Goal: Task Accomplishment & Management: Complete application form

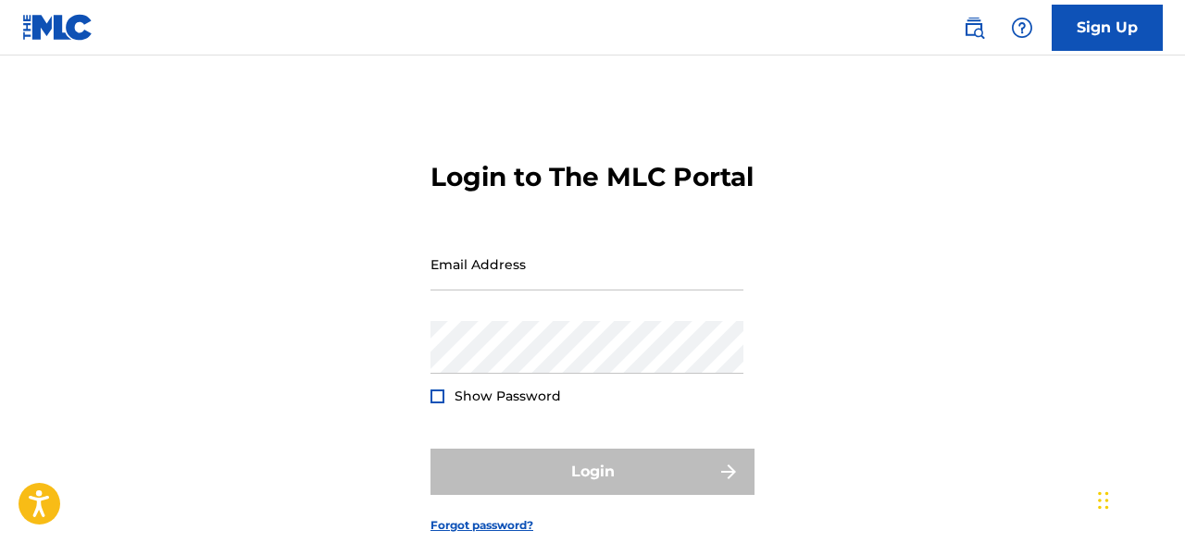
scroll to position [142, 0]
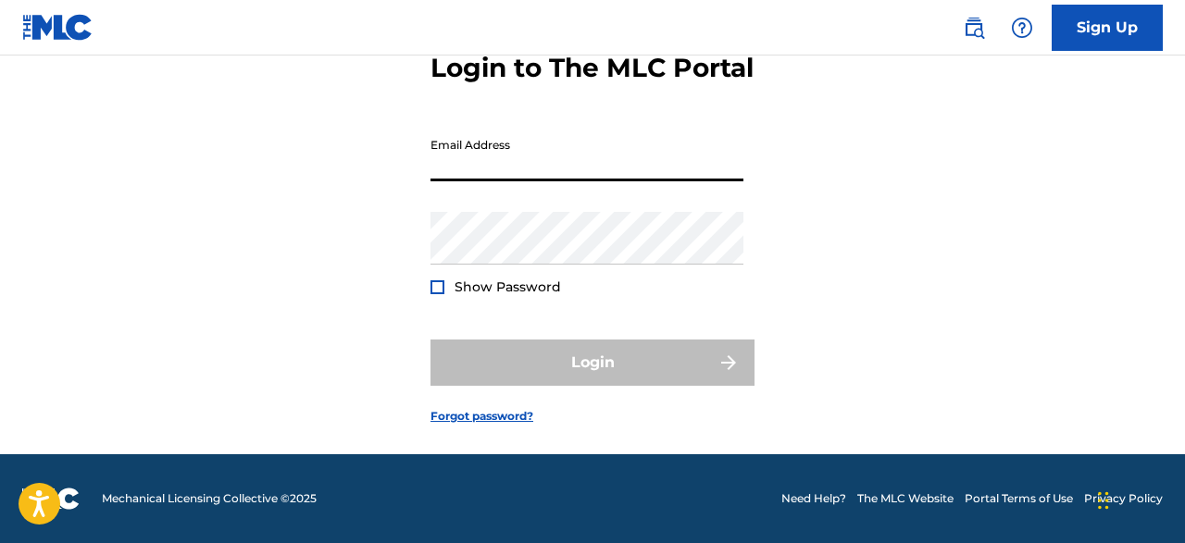
click at [470, 161] on input "Email Address" at bounding box center [587, 155] width 313 height 53
type input "[EMAIL_ADDRESS][DOMAIN_NAME]"
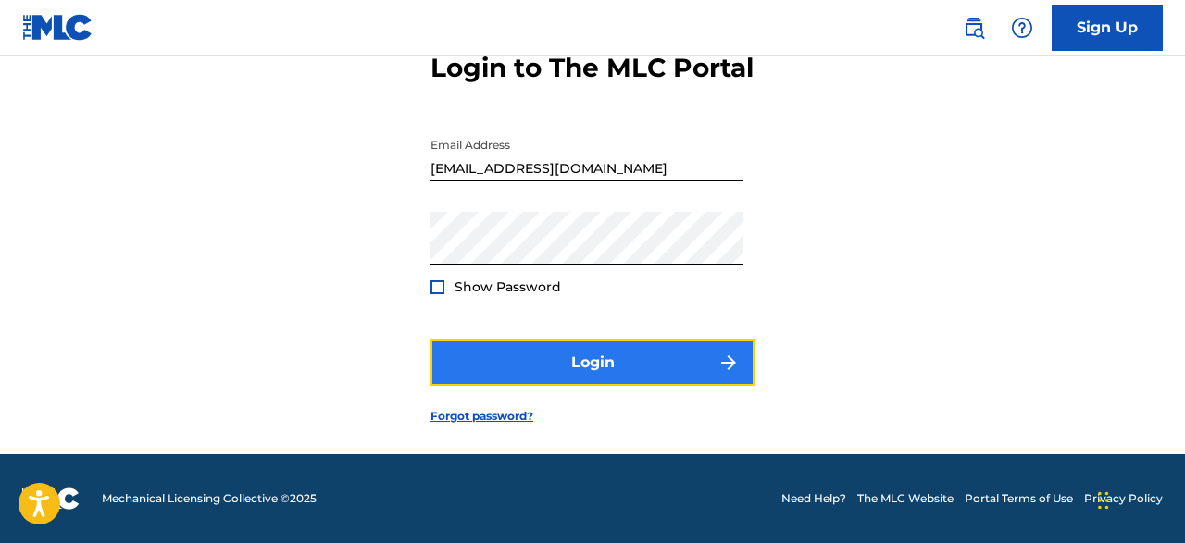
click at [576, 351] on button "Login" at bounding box center [593, 363] width 324 height 46
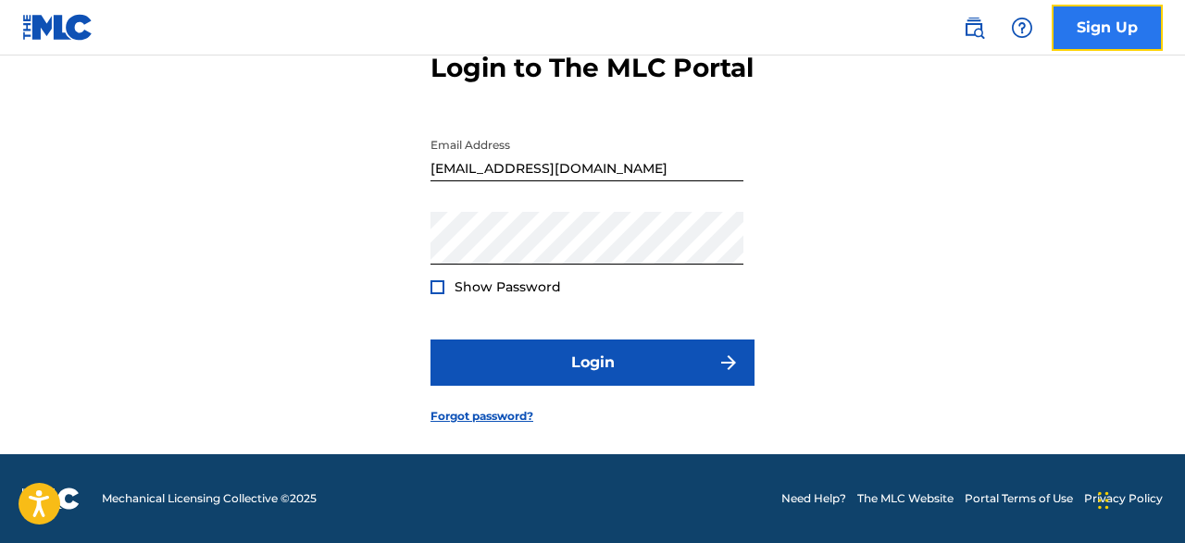
click at [1135, 30] on link "Sign Up" at bounding box center [1107, 28] width 111 height 46
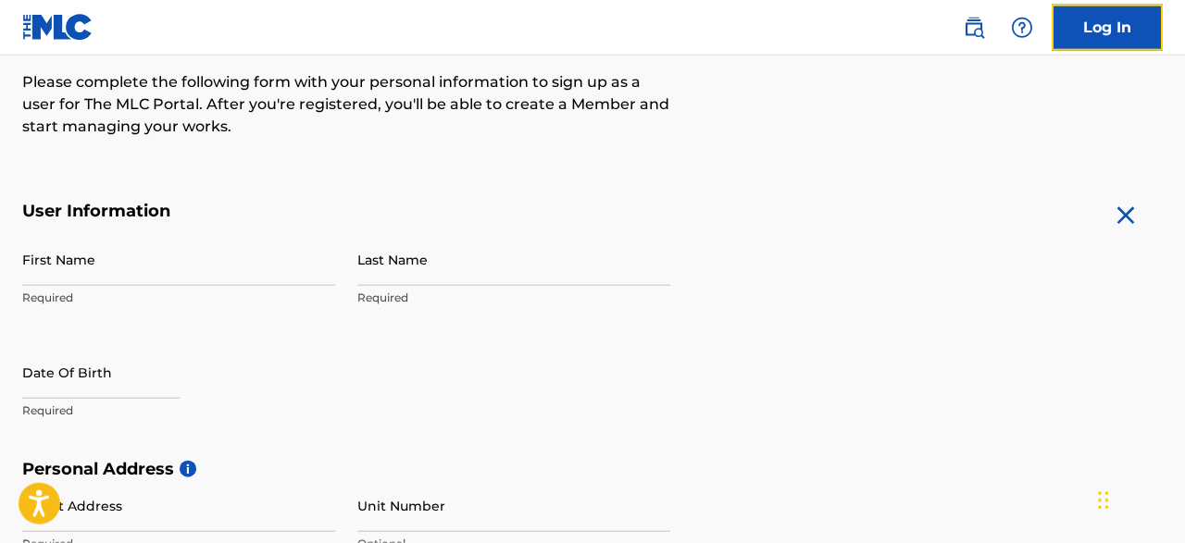
scroll to position [231, 0]
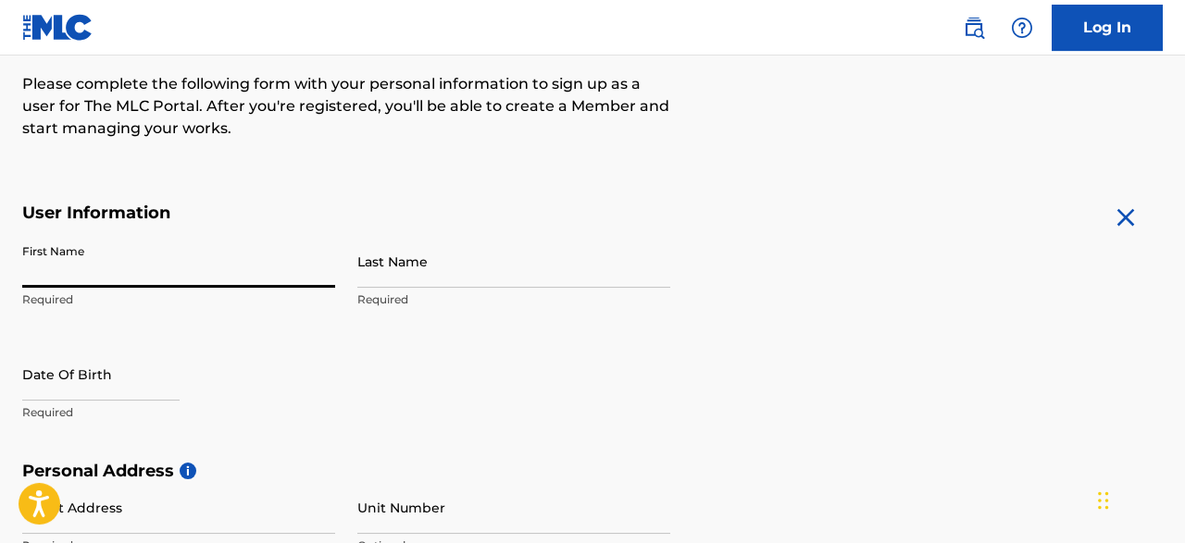
click at [86, 268] on input "First Name" at bounding box center [178, 261] width 313 height 53
type input "[PERSON_NAME]"
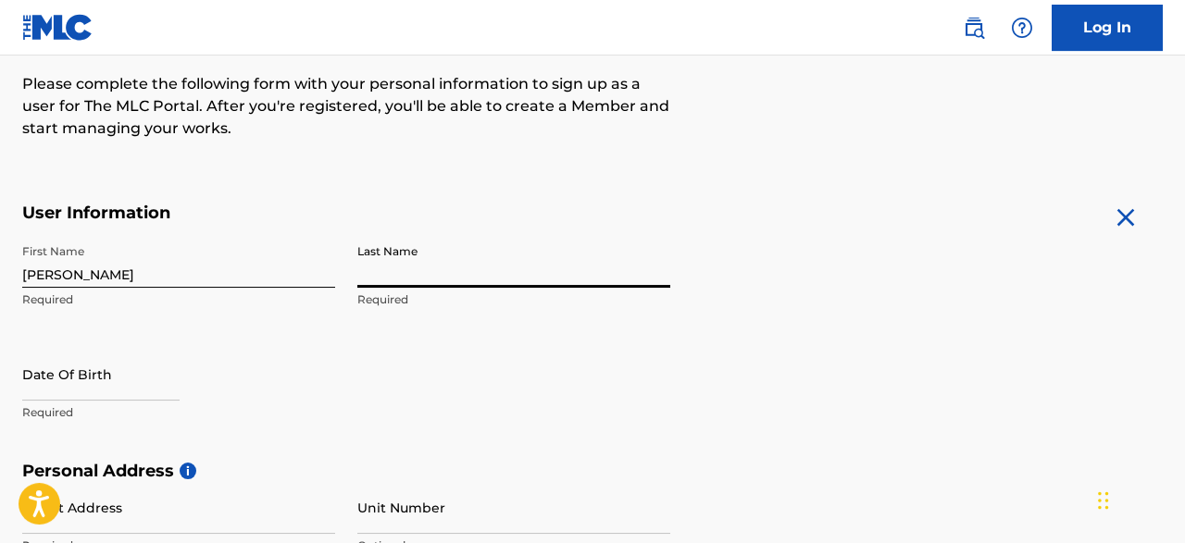
click at [390, 279] on input "Last Name" at bounding box center [513, 261] width 313 height 53
type input "[PERSON_NAME]"
select select "8"
select select "2025"
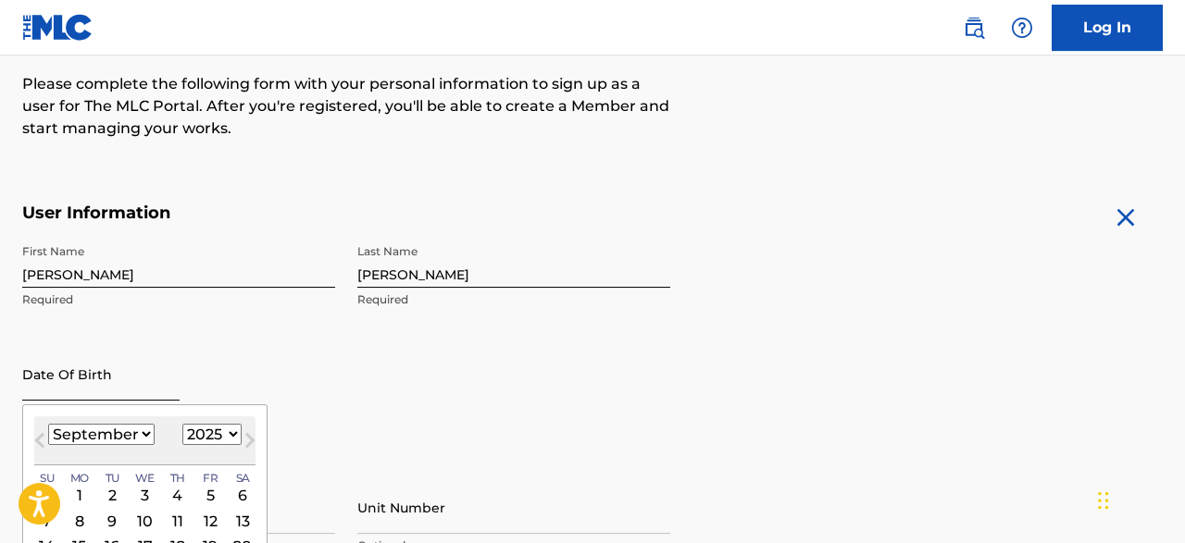
click at [119, 393] on input "text" at bounding box center [100, 374] width 157 height 53
click at [48, 424] on select "January February March April May June July August September October November De…" at bounding box center [101, 434] width 106 height 21
select select "9"
click option "October" at bounding box center [0, 0] width 0 height 0
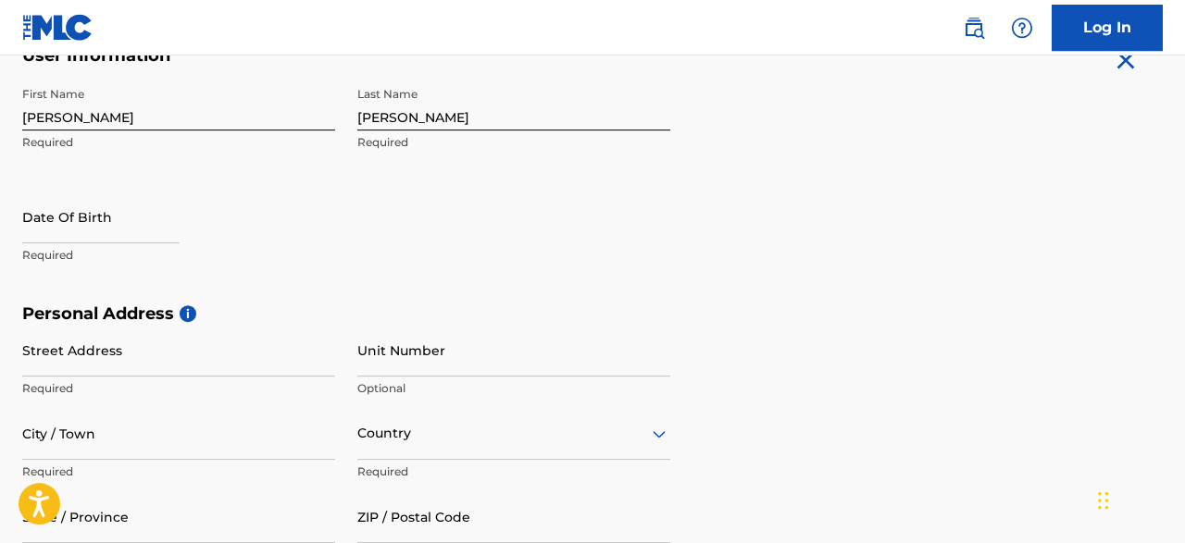
scroll to position [394, 0]
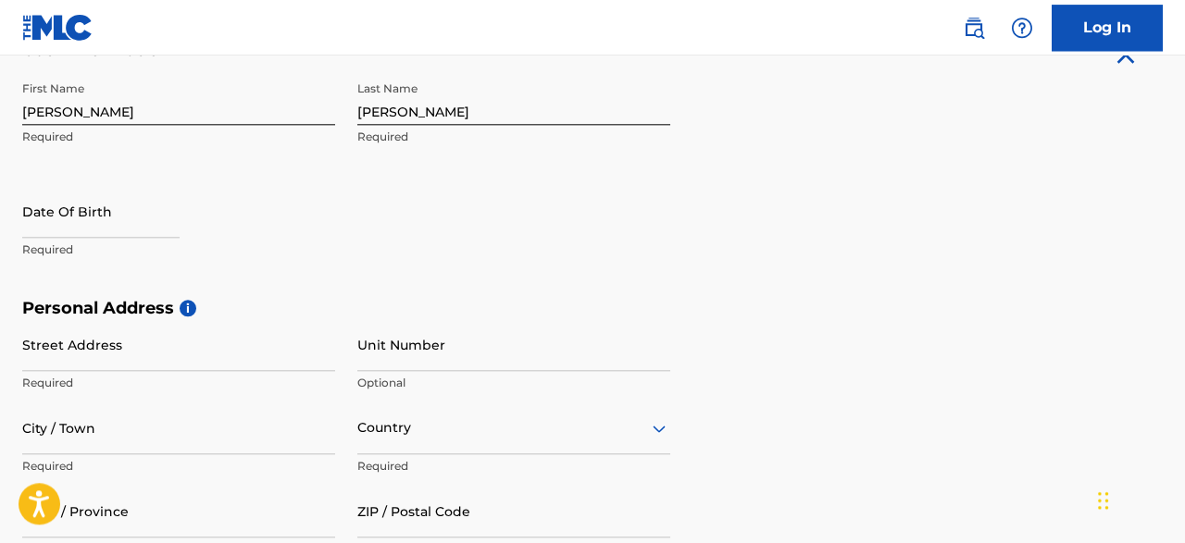
click at [81, 239] on div at bounding box center [100, 213] width 157 height 56
select select "8"
select select "2025"
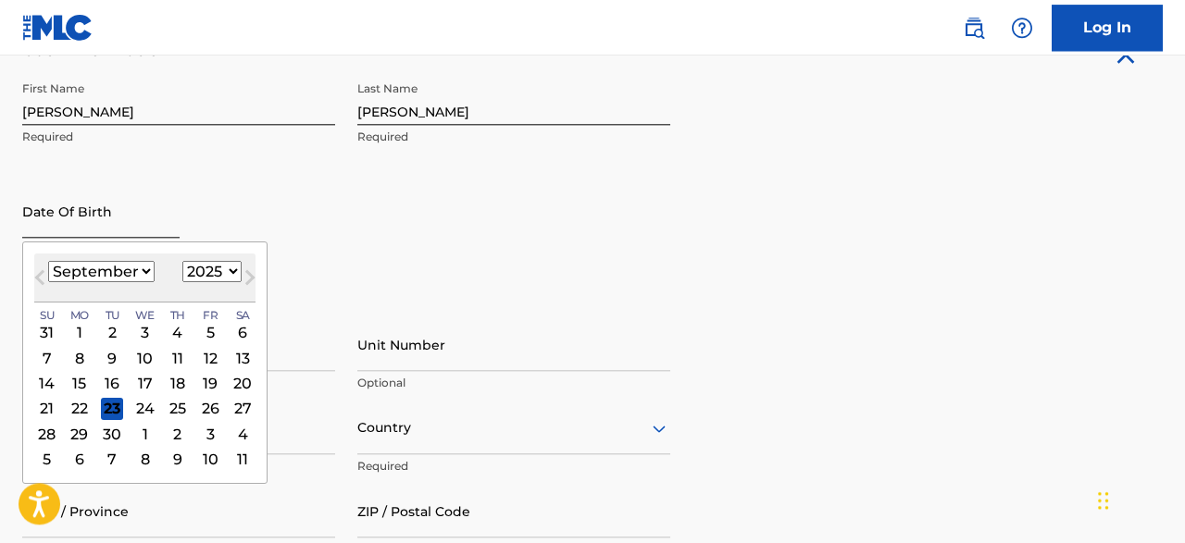
click at [82, 225] on input "text" at bounding box center [100, 211] width 157 height 53
click at [144, 283] on div "September 2025 January February March April May June July August September Octo…" at bounding box center [144, 278] width 221 height 49
click at [48, 261] on select "January February March April May June July August September October November De…" at bounding box center [101, 271] width 106 height 21
select select "9"
click option "October" at bounding box center [0, 0] width 0 height 0
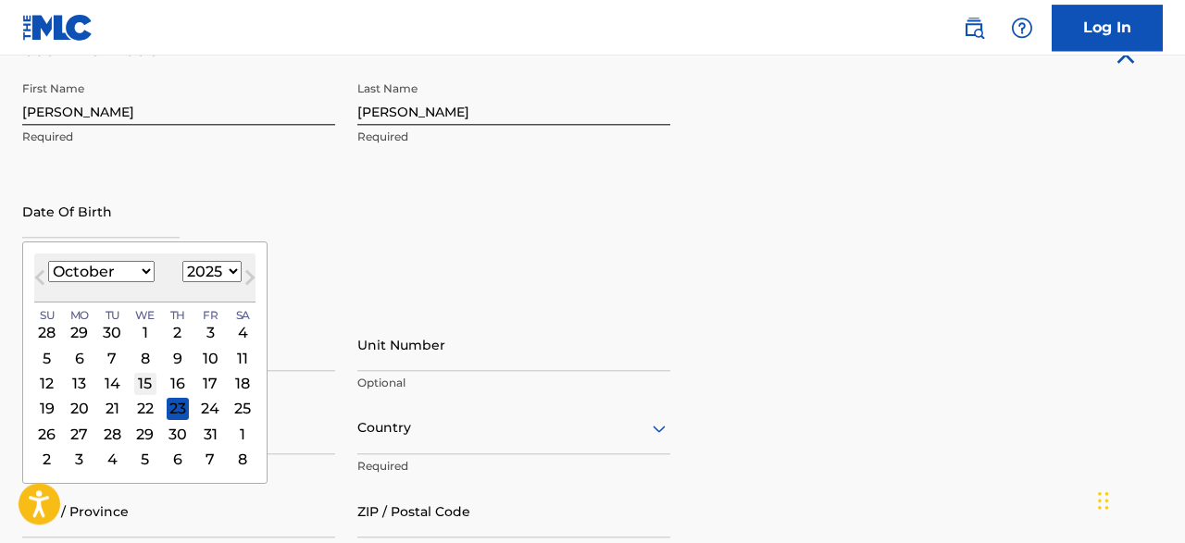
click at [141, 380] on div "15" at bounding box center [145, 383] width 22 height 22
type input "October 15 2025"
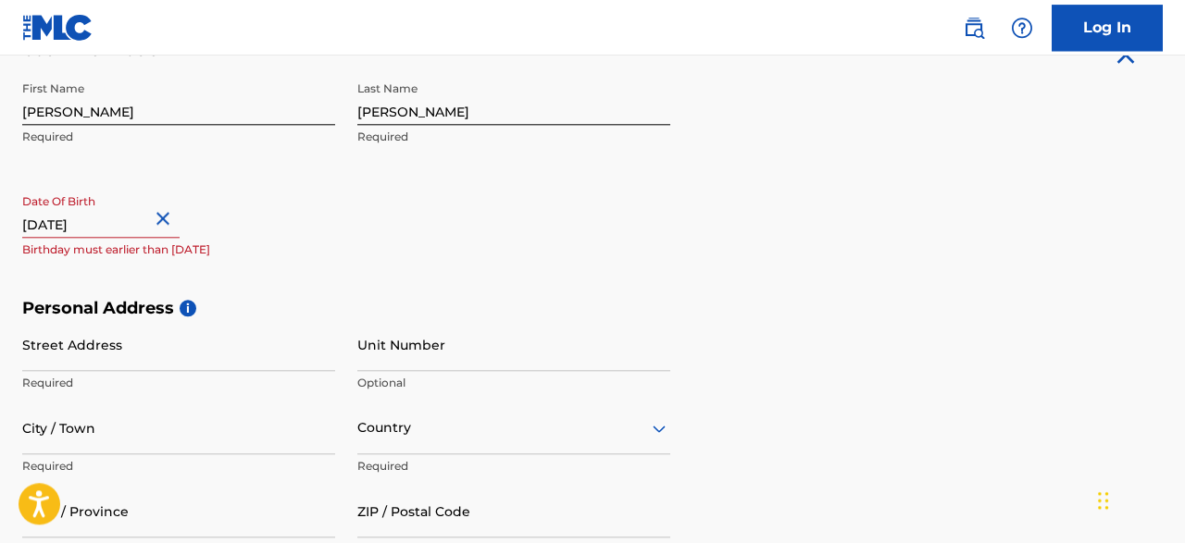
drag, startPoint x: 134, startPoint y: 229, endPoint x: 96, endPoint y: 226, distance: 38.1
click at [96, 226] on input "October 15 2025" at bounding box center [100, 211] width 157 height 53
select select "9"
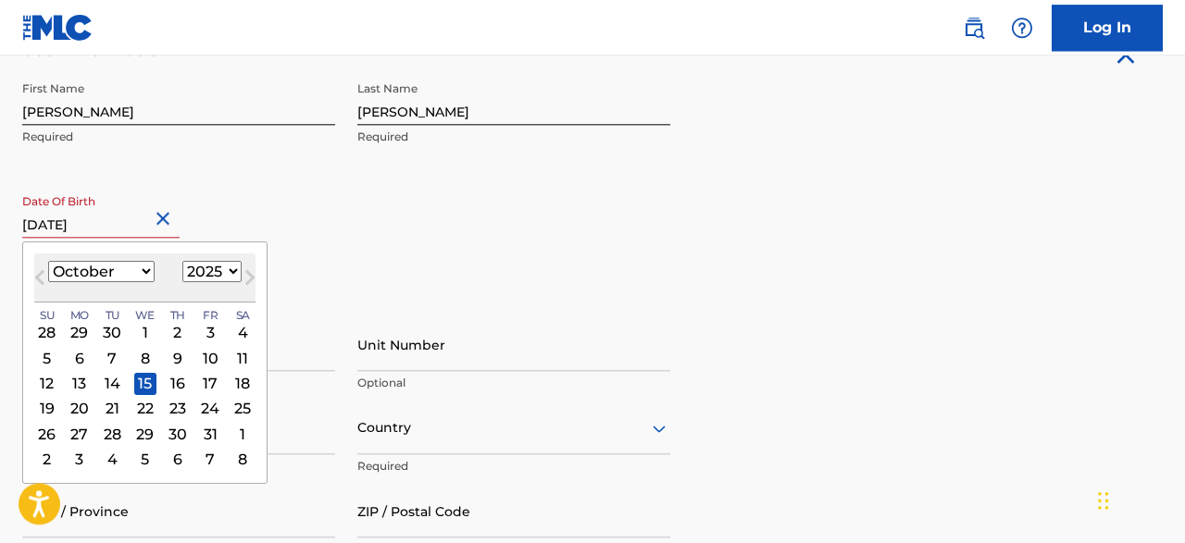
click at [182, 261] on select "1899 1900 1901 1902 1903 1904 1905 1906 1907 1908 1909 1910 1911 1912 1913 1914…" at bounding box center [211, 271] width 59 height 21
select select "1975"
click option "1975" at bounding box center [0, 0] width 0 height 0
click at [215, 218] on div "Date Of Birth October 15 2025 October 1975 Previous Month Next Month October 19…" at bounding box center [178, 226] width 313 height 83
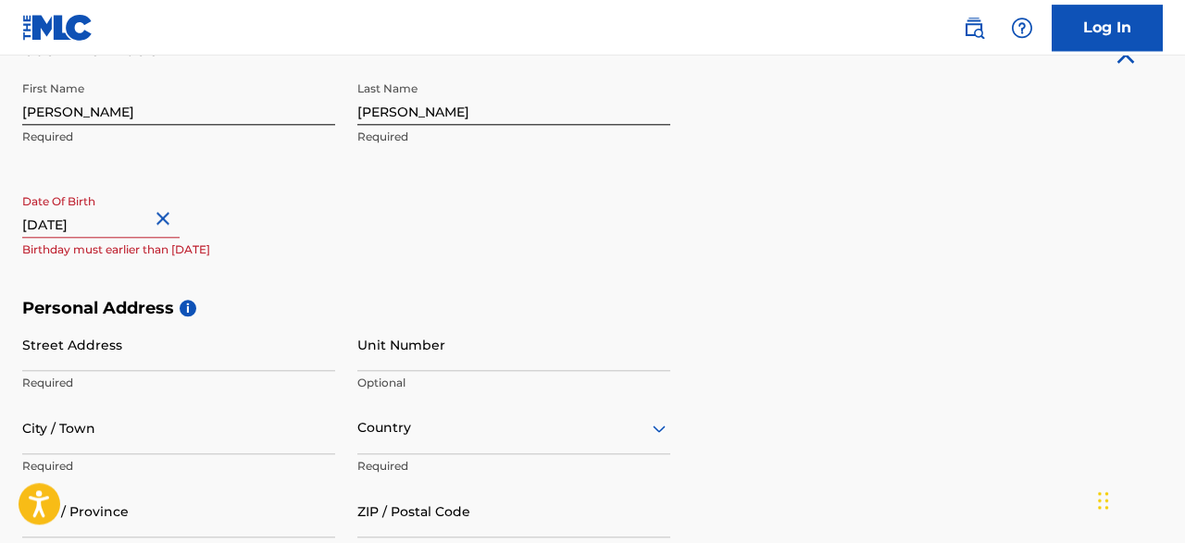
select select "9"
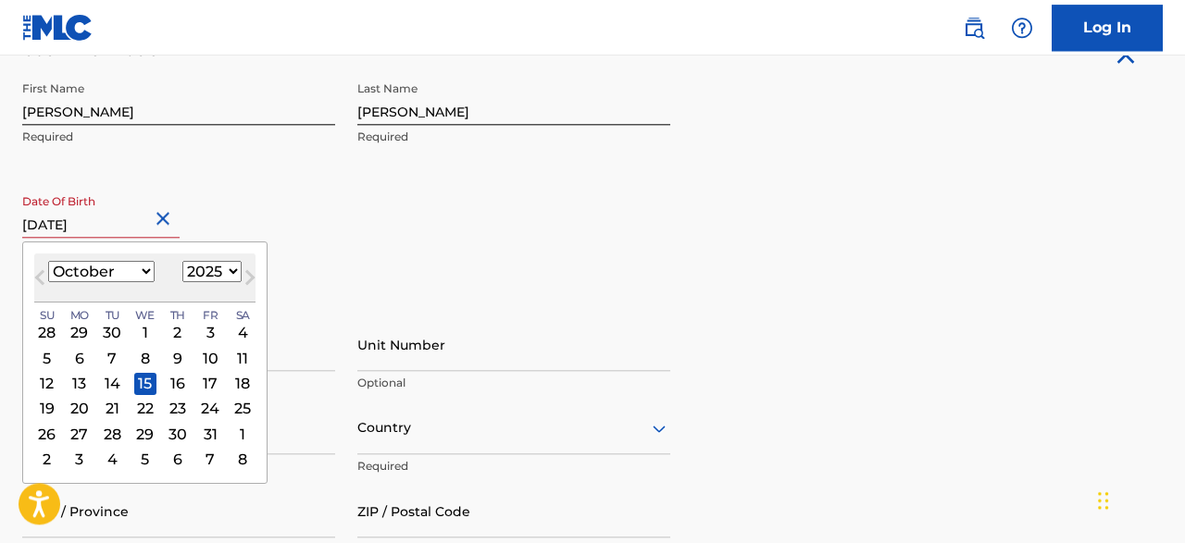
click at [116, 226] on input "October 15 2025" at bounding box center [100, 211] width 157 height 53
click at [182, 261] on select "1899 1900 1901 1902 1903 1904 1905 1906 1907 1908 1909 1910 1911 1912 1913 1914…" at bounding box center [211, 271] width 59 height 21
select select "1975"
click option "1975" at bounding box center [0, 0] width 0 height 0
type input "October 15 1975"
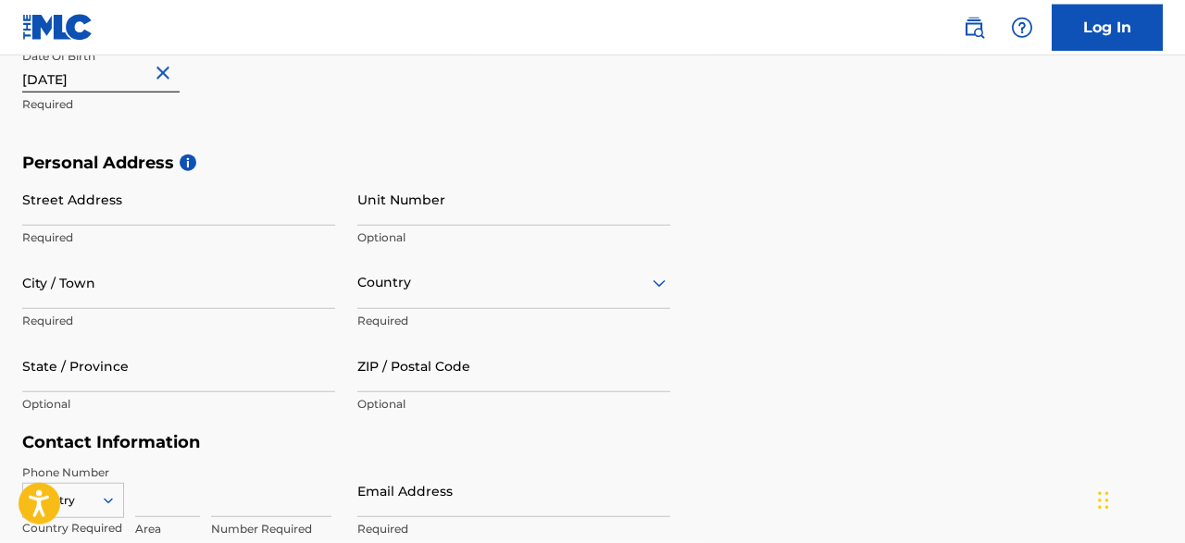
scroll to position [542, 0]
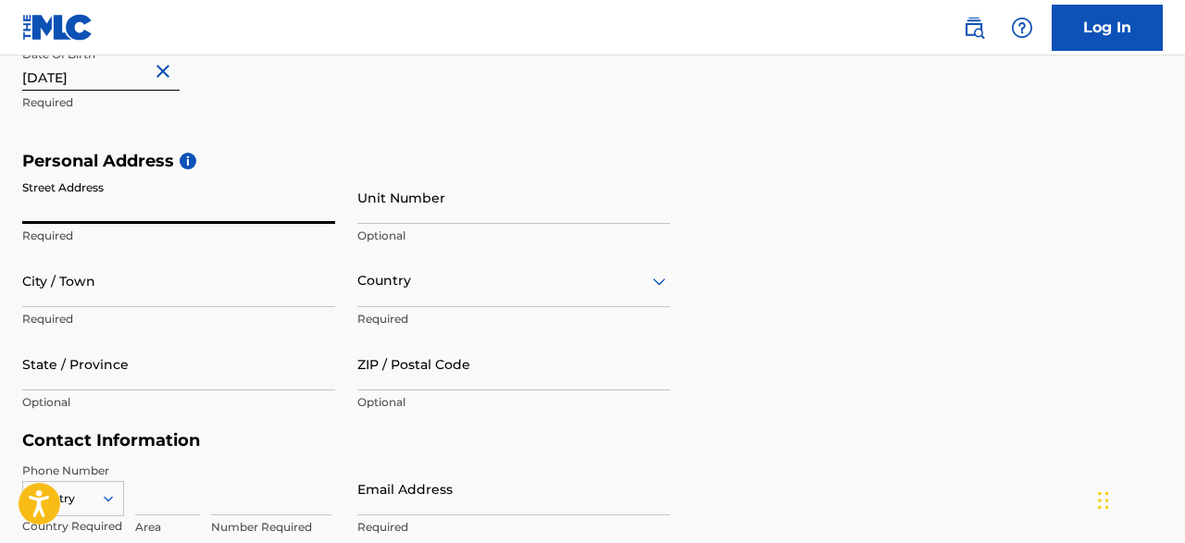
click at [201, 201] on input "Street Address" at bounding box center [178, 197] width 313 height 53
type input "7129 [PERSON_NAME] Trail"
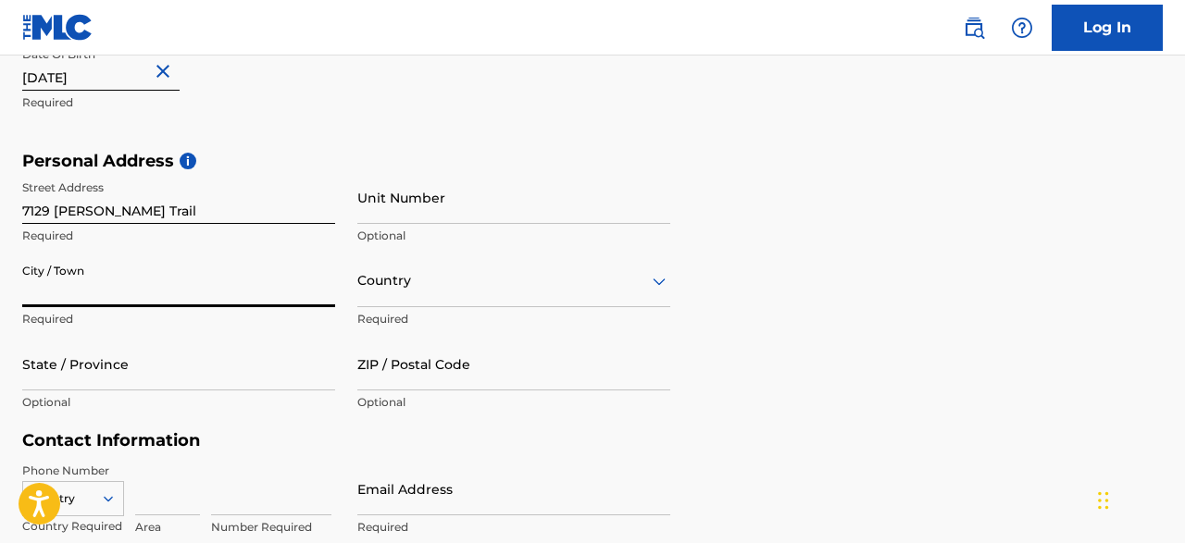
click at [150, 275] on input "City / Town" at bounding box center [178, 281] width 313 height 53
type input "[GEOGRAPHIC_DATA]"
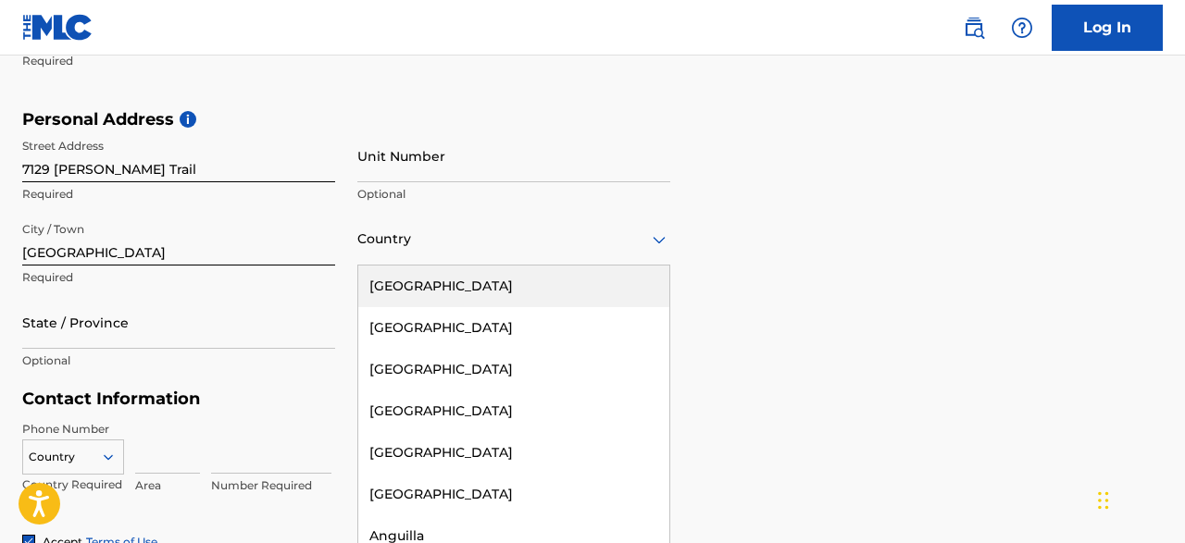
click at [653, 266] on div "223 results available. Use Up and Down to choose options, press Enter to select…" at bounding box center [513, 239] width 313 height 53
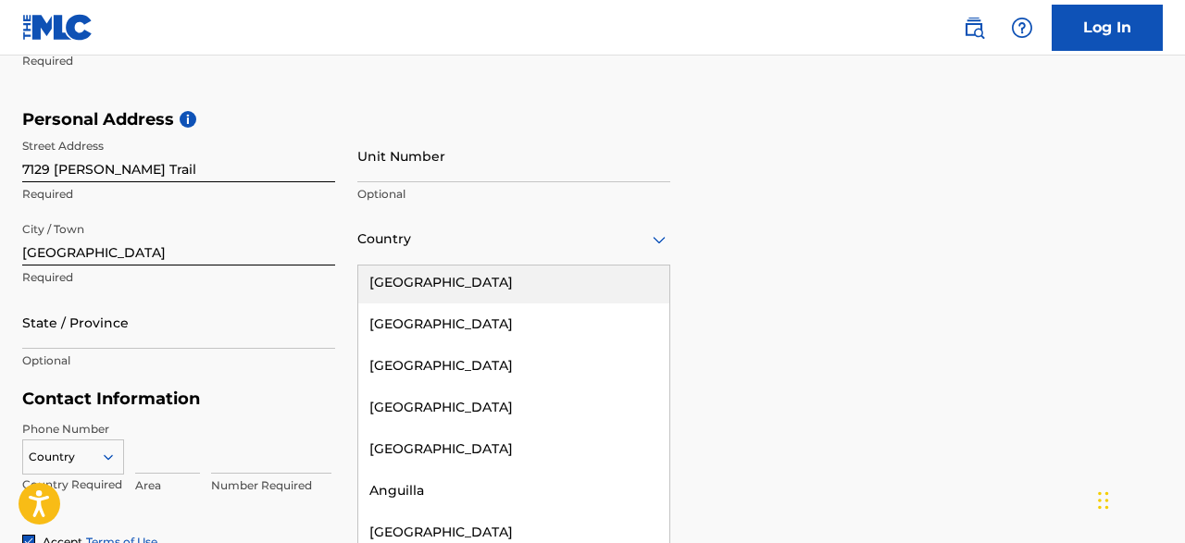
scroll to position [0, 0]
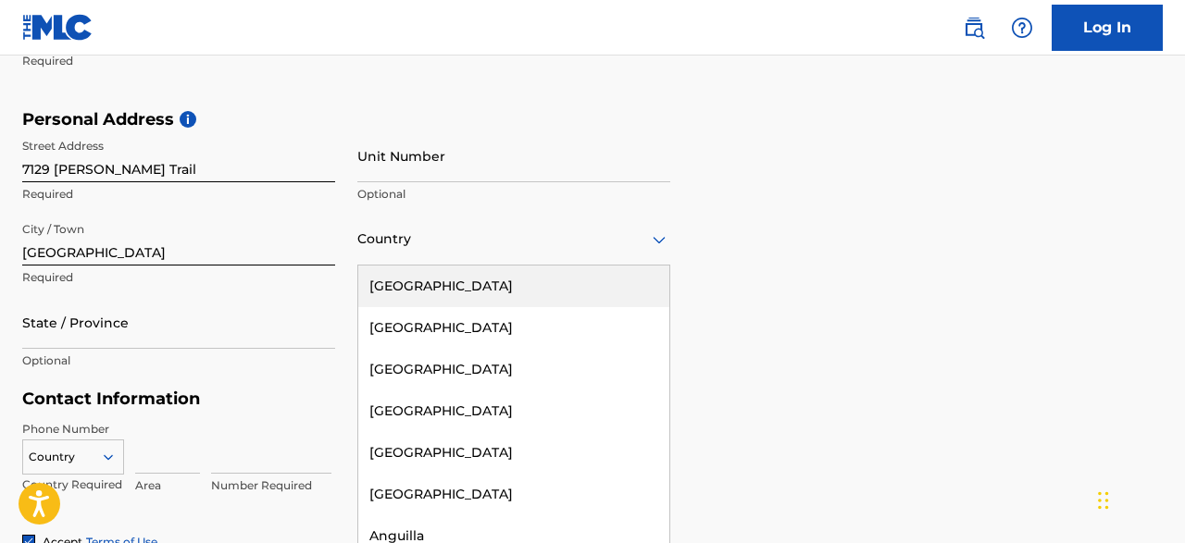
click at [622, 283] on div "[GEOGRAPHIC_DATA]" at bounding box center [513, 287] width 311 height 42
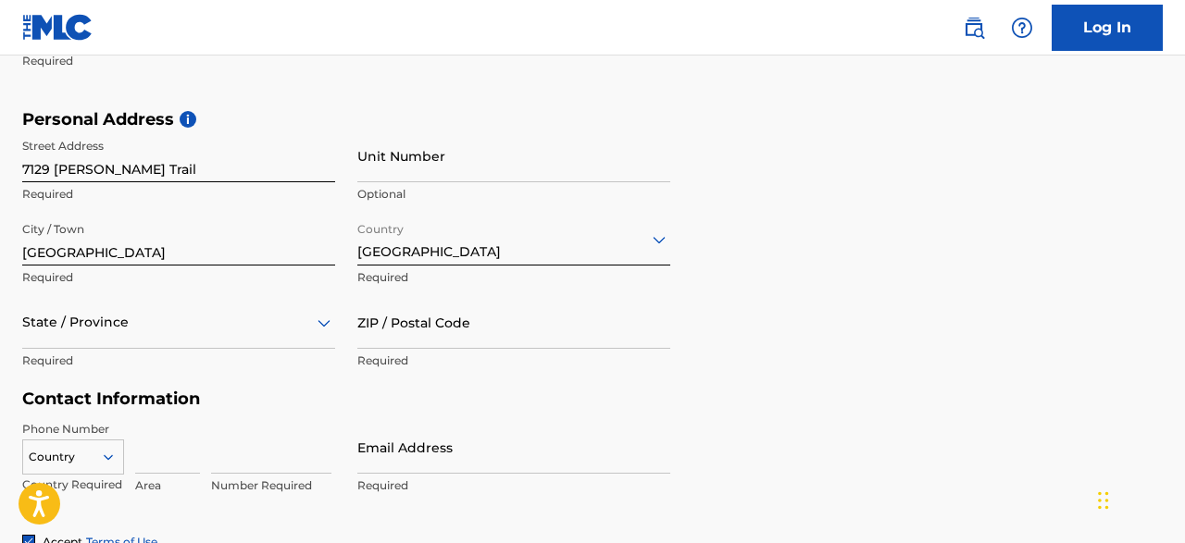
scroll to position [667, 0]
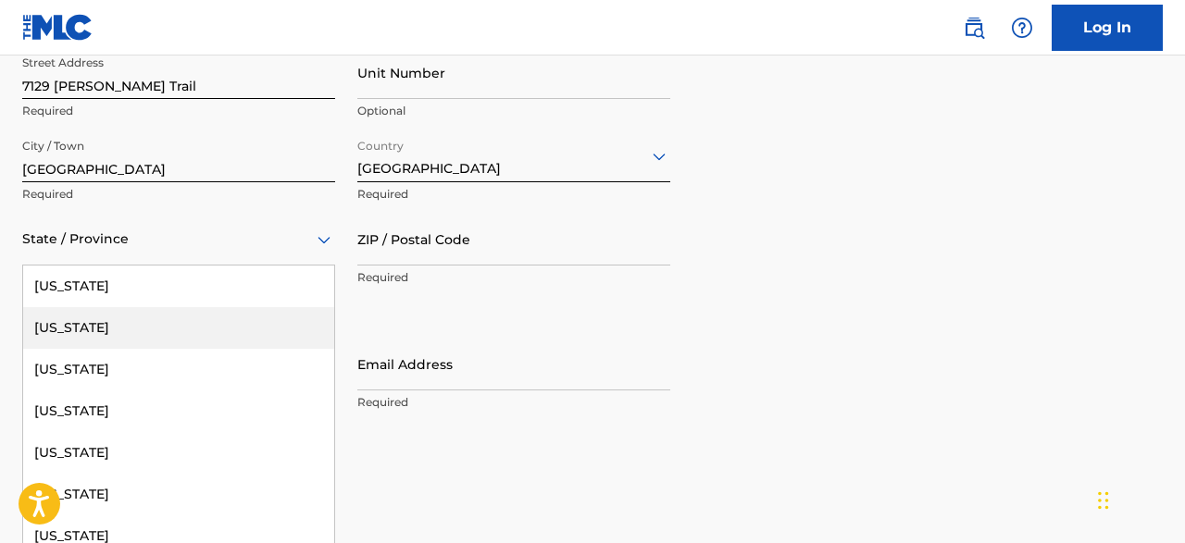
click at [323, 266] on div "57 results available. Use Up and Down to choose options, press Enter to select …" at bounding box center [178, 239] width 313 height 53
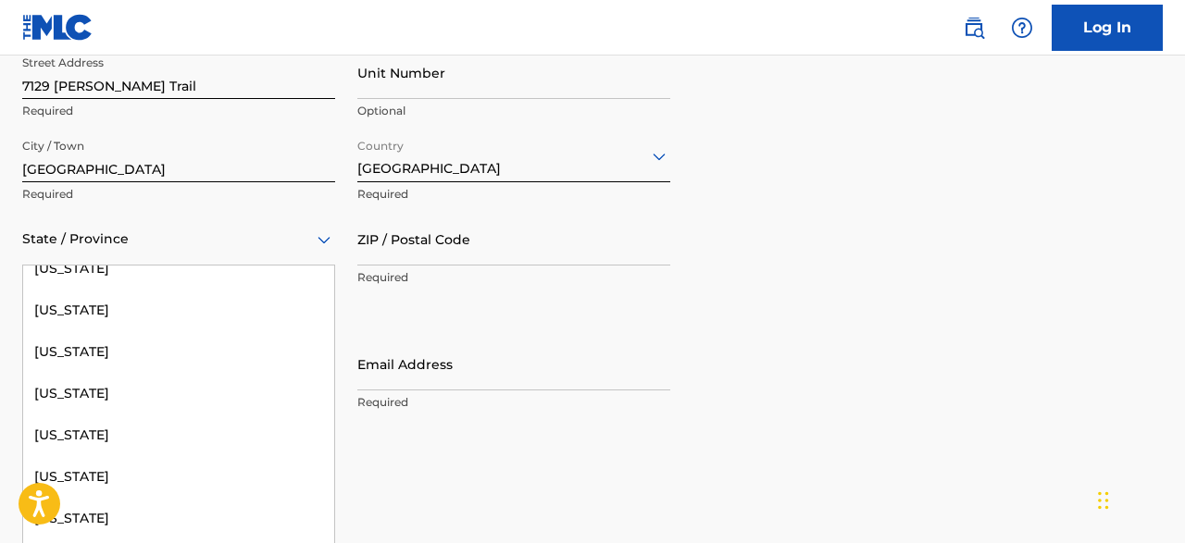
scroll to position [1878, 0]
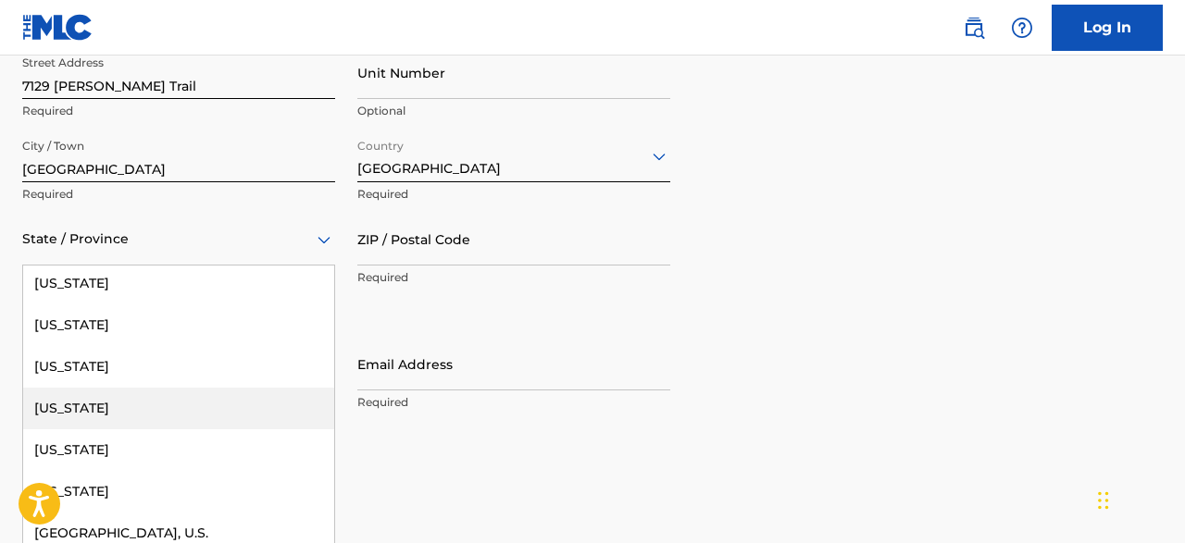
click at [155, 406] on div "[US_STATE]" at bounding box center [178, 409] width 311 height 42
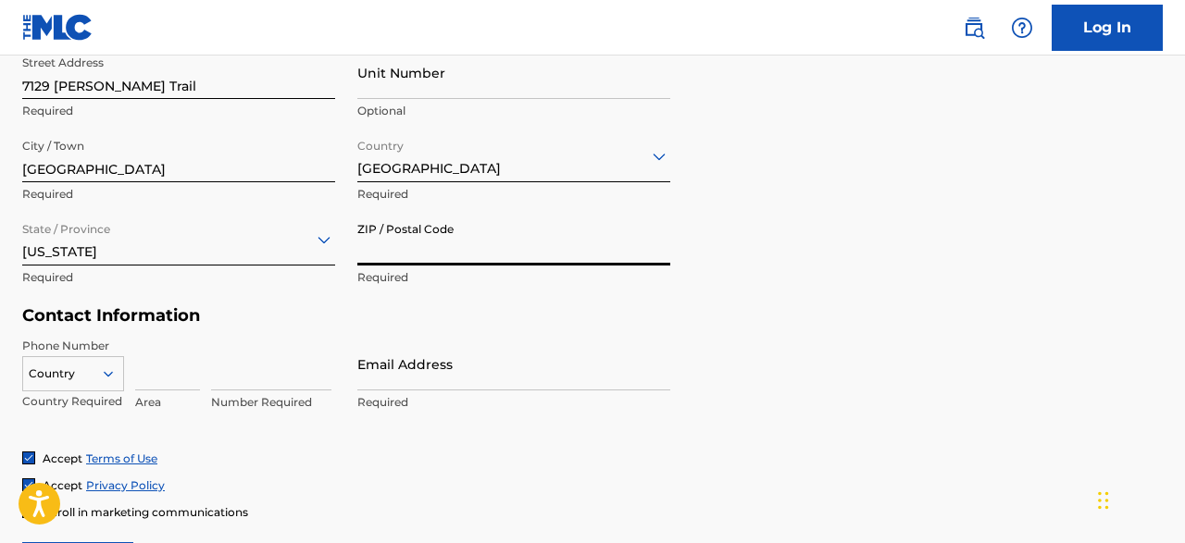
click at [410, 258] on input "ZIP / Postal Code" at bounding box center [513, 239] width 313 height 53
type input "75227"
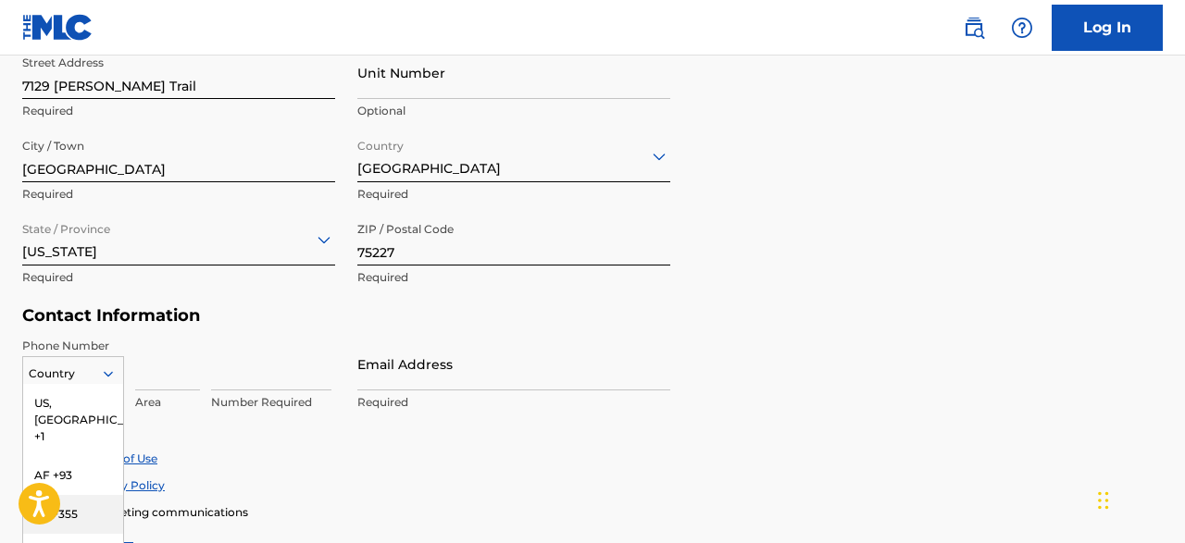
scroll to position [785, 0]
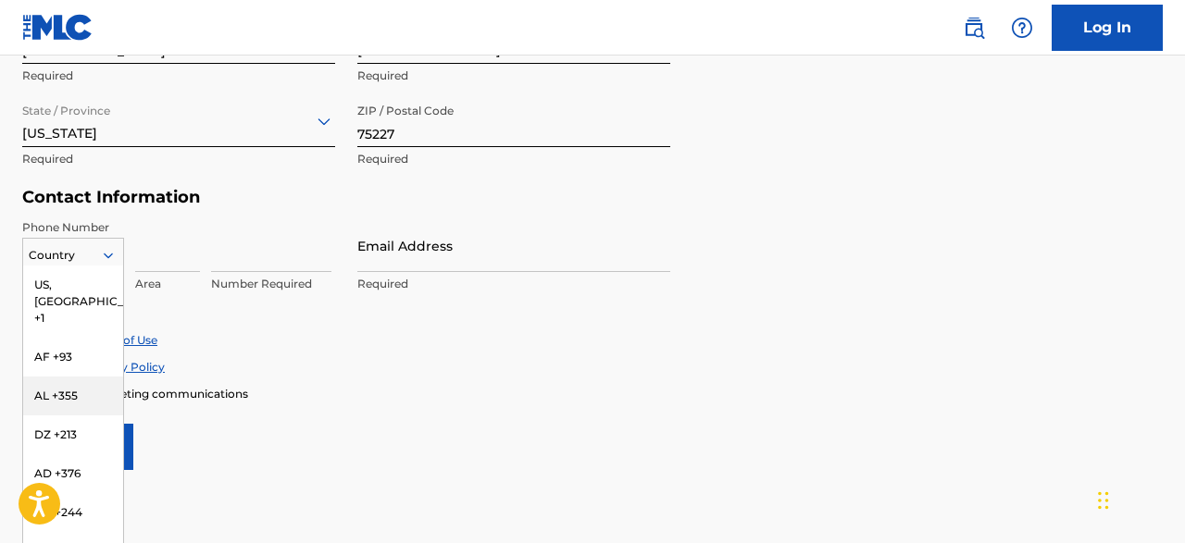
click at [106, 266] on div "216 results available. Use Up and Down to choose options, press Enter to select…" at bounding box center [73, 252] width 102 height 28
click at [86, 288] on div "US, [GEOGRAPHIC_DATA] +1" at bounding box center [73, 302] width 100 height 72
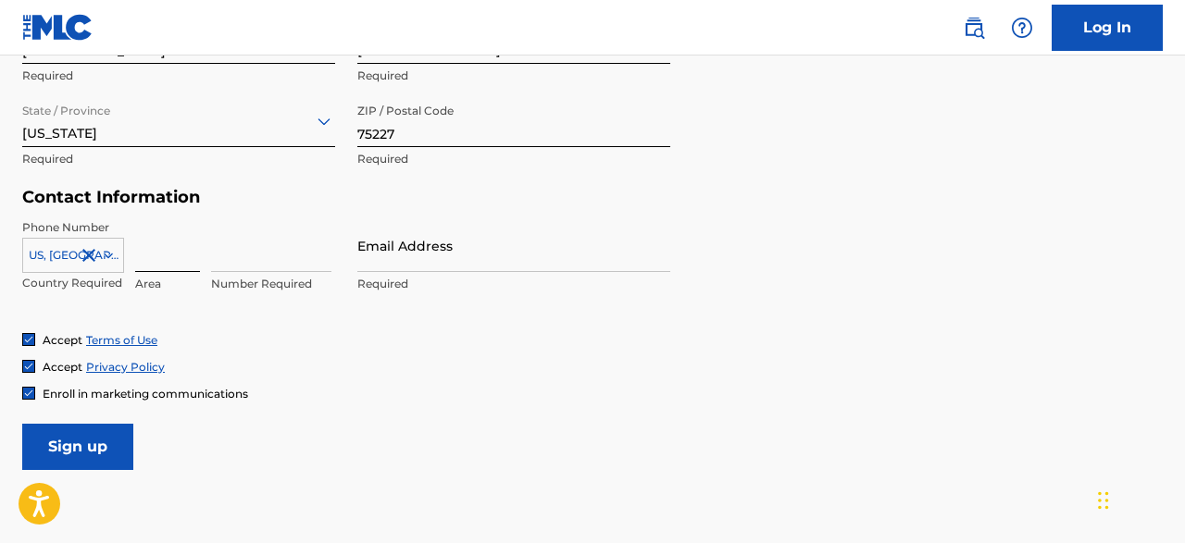
click at [151, 259] on input at bounding box center [167, 245] width 65 height 53
type input "469"
click at [243, 259] on input at bounding box center [271, 245] width 120 height 53
type input "9611327"
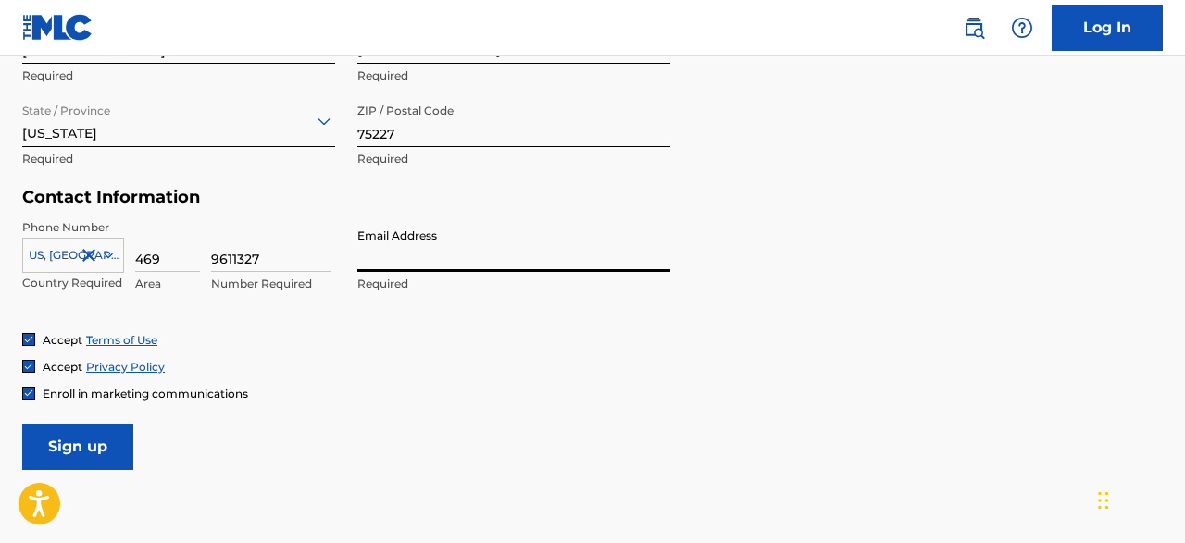
click at [381, 260] on input "Email Address" at bounding box center [513, 245] width 313 height 53
type input "[EMAIL_ADDRESS][DOMAIN_NAME]"
click at [28, 393] on img at bounding box center [28, 393] width 11 height 11
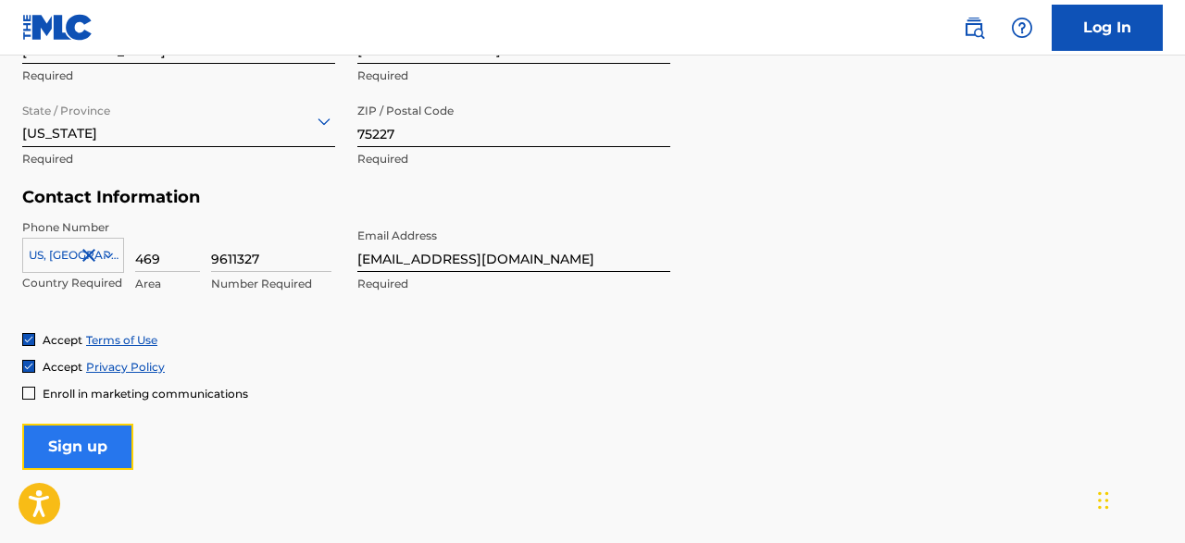
click at [99, 450] on input "Sign up" at bounding box center [77, 447] width 111 height 46
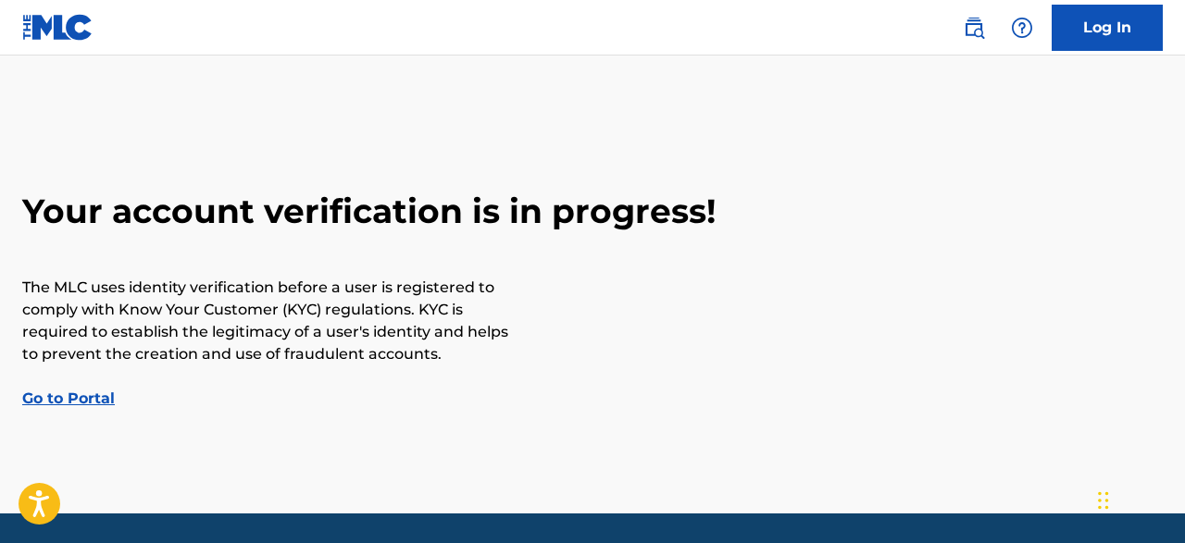
click at [98, 402] on link "Go to Portal" at bounding box center [68, 399] width 93 height 18
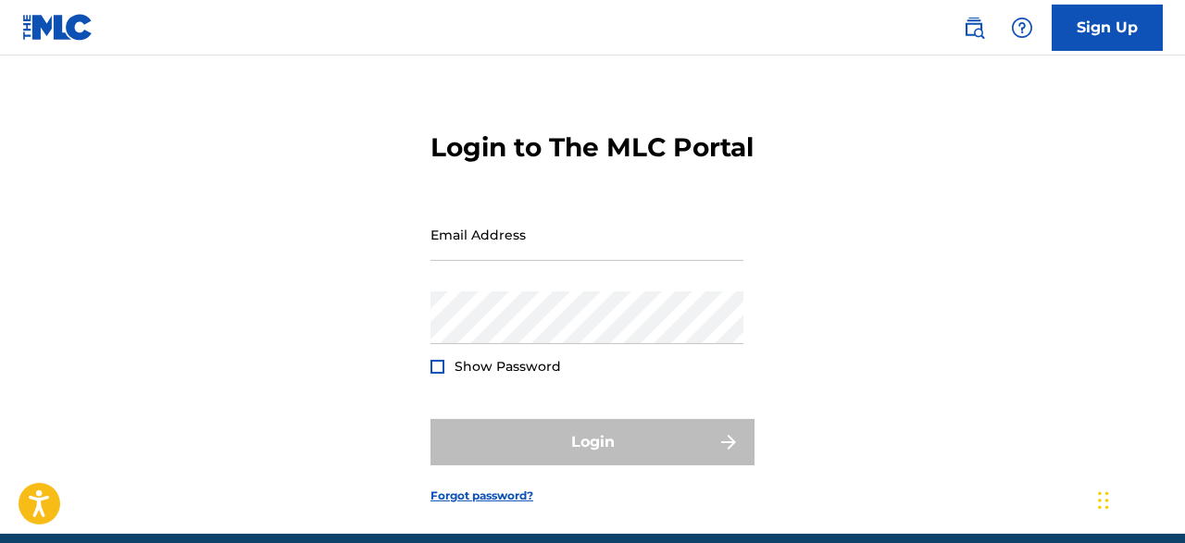
scroll to position [29, 0]
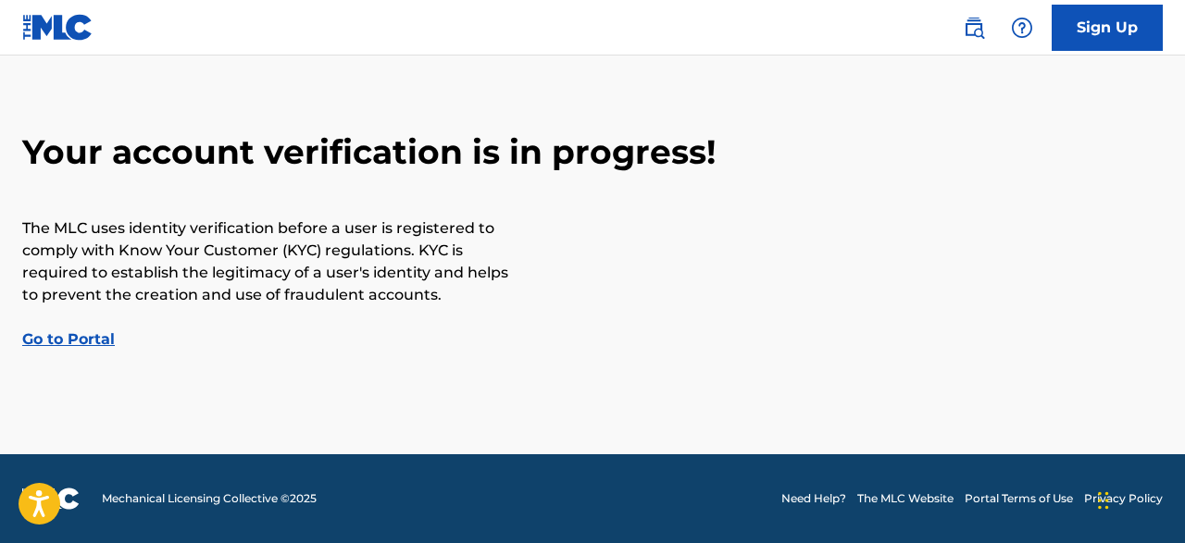
scroll to position [57, 0]
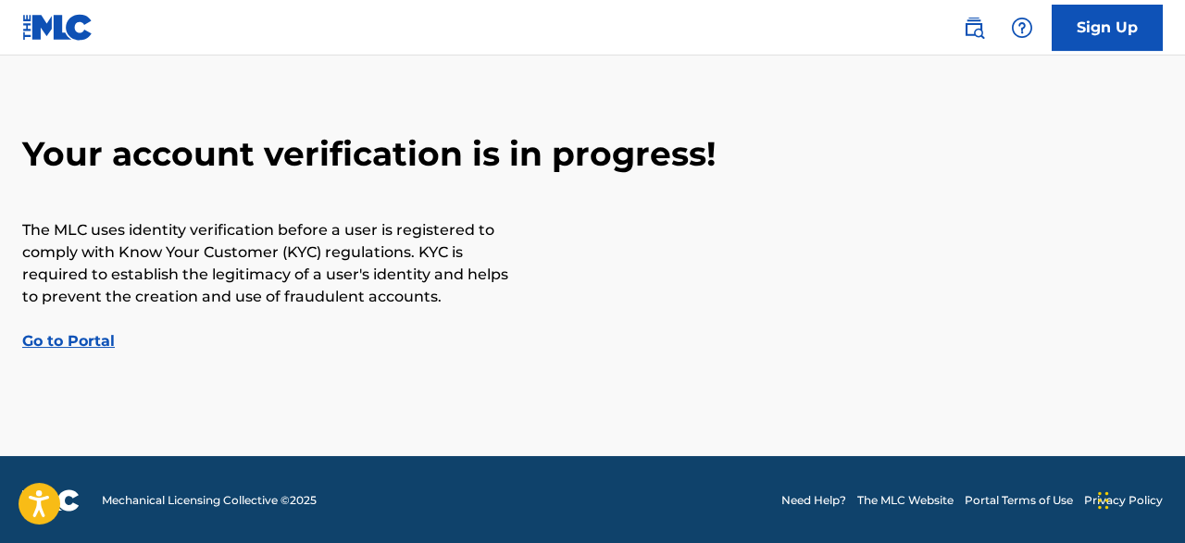
click at [62, 336] on link "Go to Portal" at bounding box center [68, 341] width 93 height 18
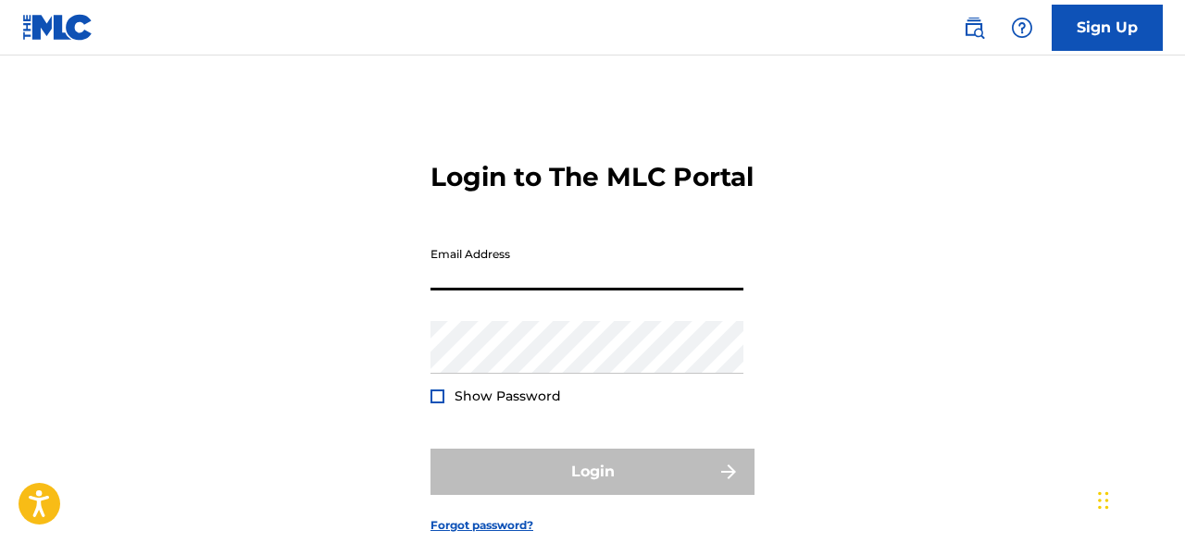
click at [475, 291] on input "Email Address" at bounding box center [587, 264] width 313 height 53
type input "[EMAIL_ADDRESS][DOMAIN_NAME]"
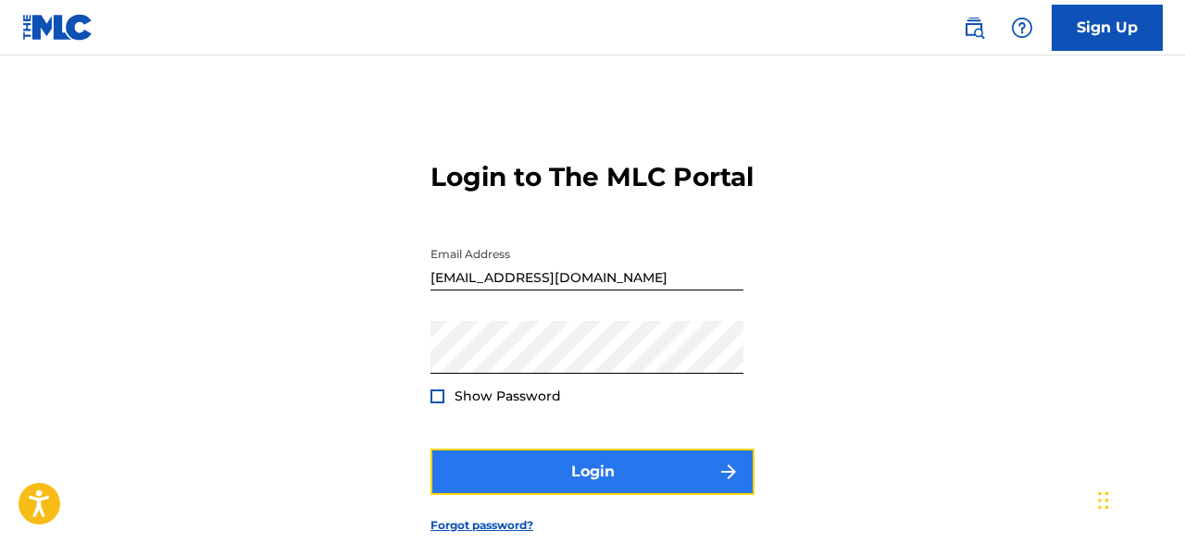
click at [579, 495] on button "Login" at bounding box center [593, 472] width 324 height 46
click at [729, 483] on img "submit" at bounding box center [729, 472] width 22 height 22
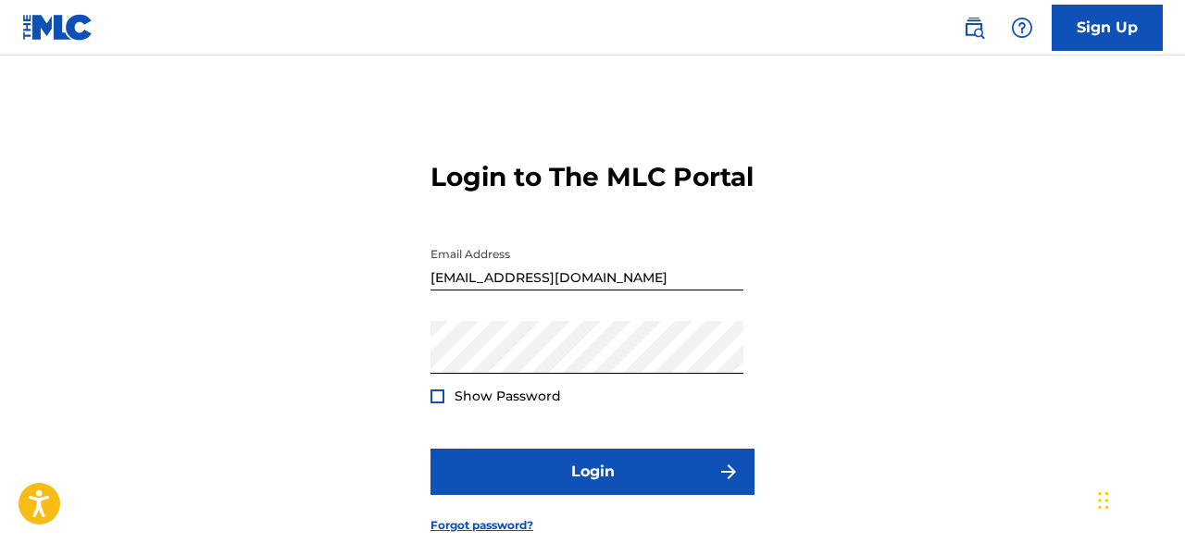
click at [77, 16] on img at bounding box center [57, 27] width 71 height 27
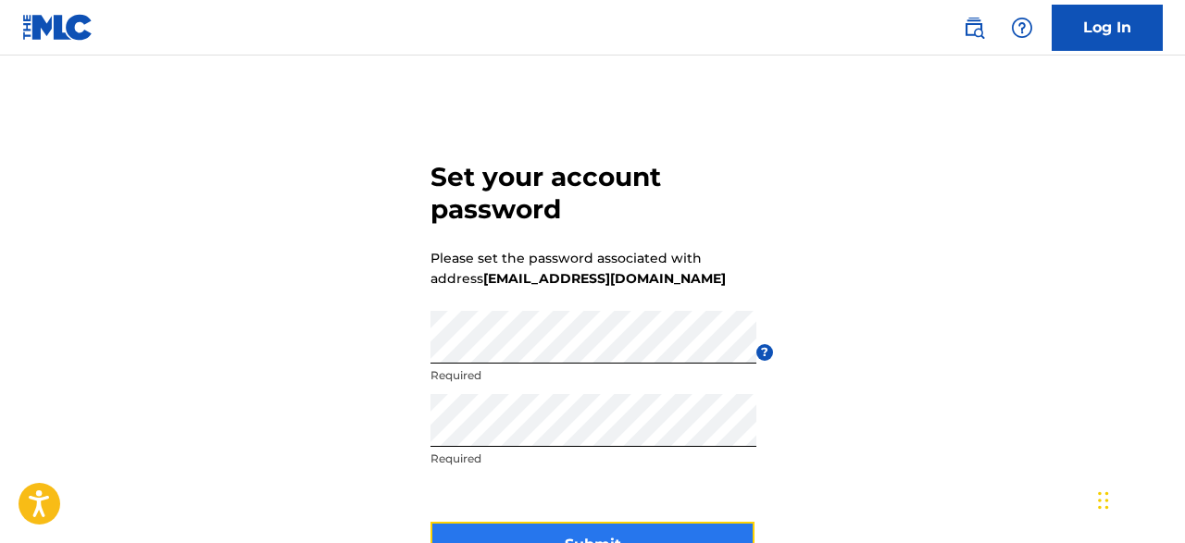
click at [490, 532] on button "Submit" at bounding box center [593, 545] width 324 height 46
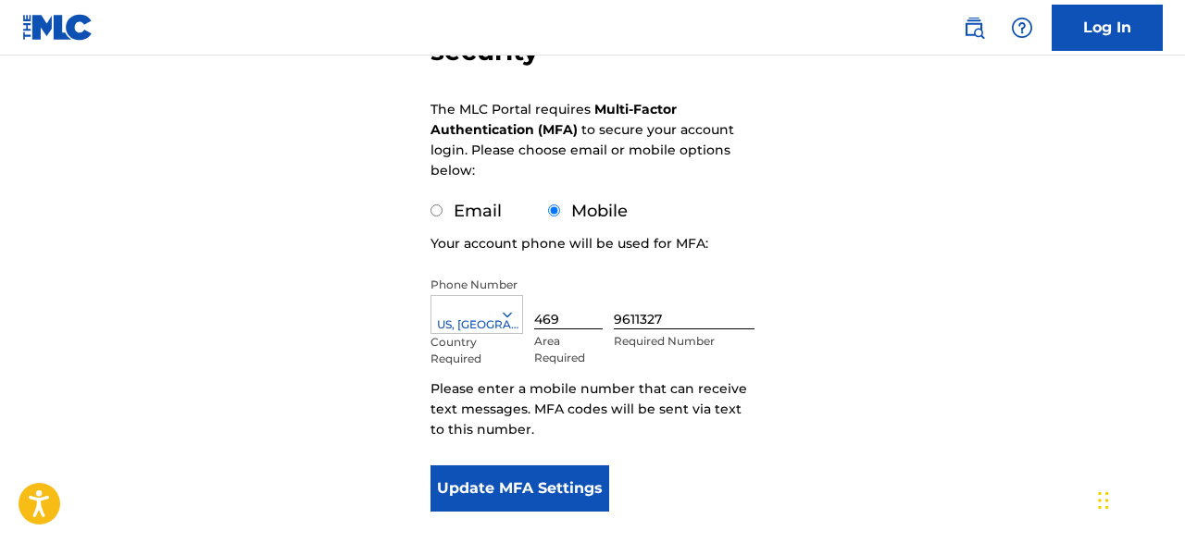
scroll to position [241, 0]
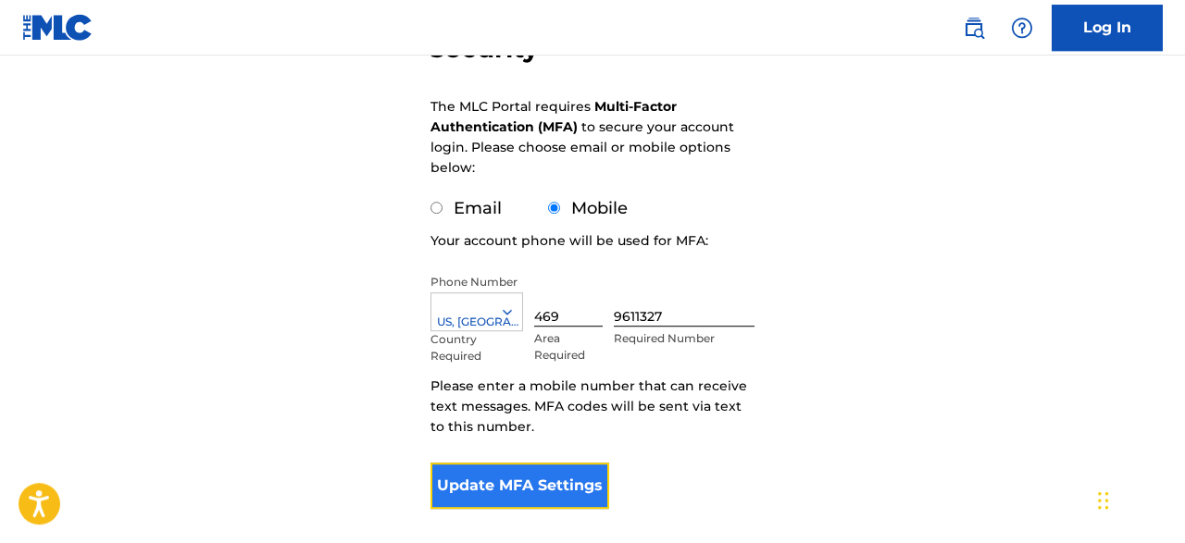
click at [579, 487] on button "Update MFA Settings" at bounding box center [520, 486] width 179 height 46
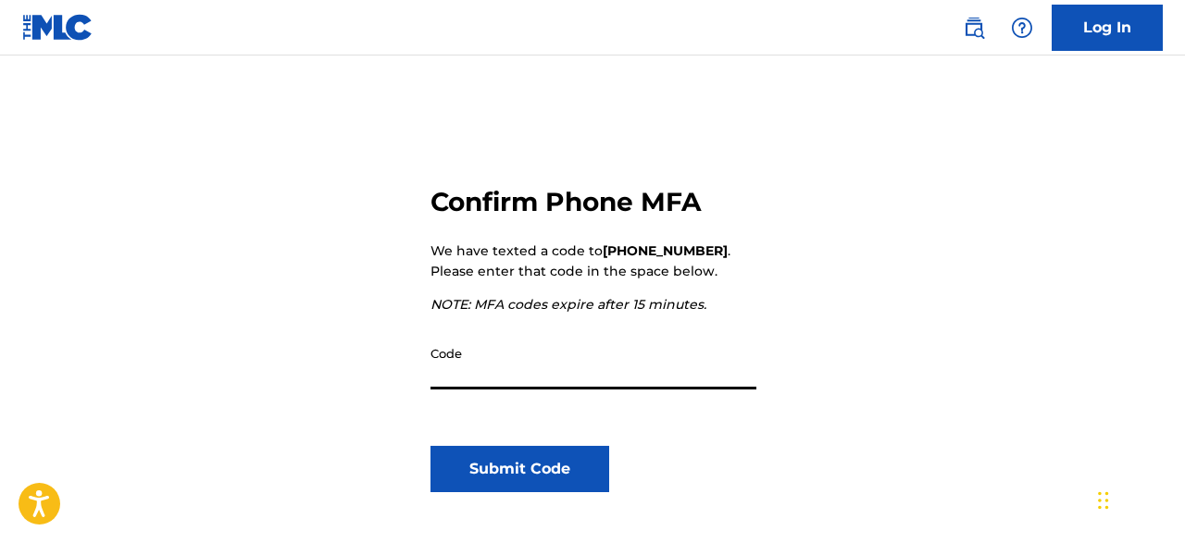
scroll to position [171, 0]
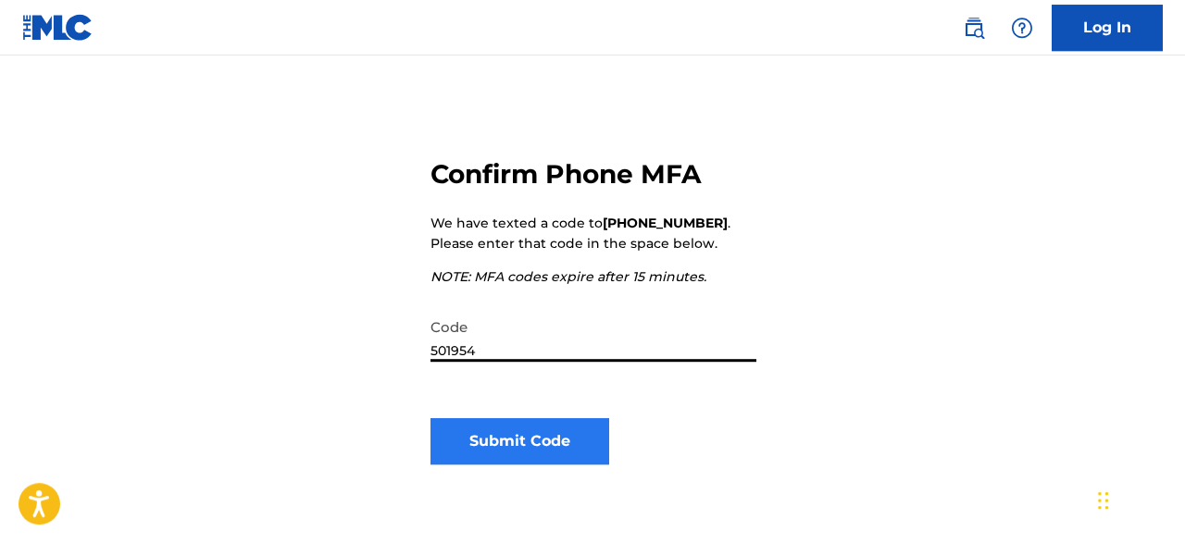
type input "501954"
click at [577, 456] on button "Submit Code" at bounding box center [520, 441] width 179 height 46
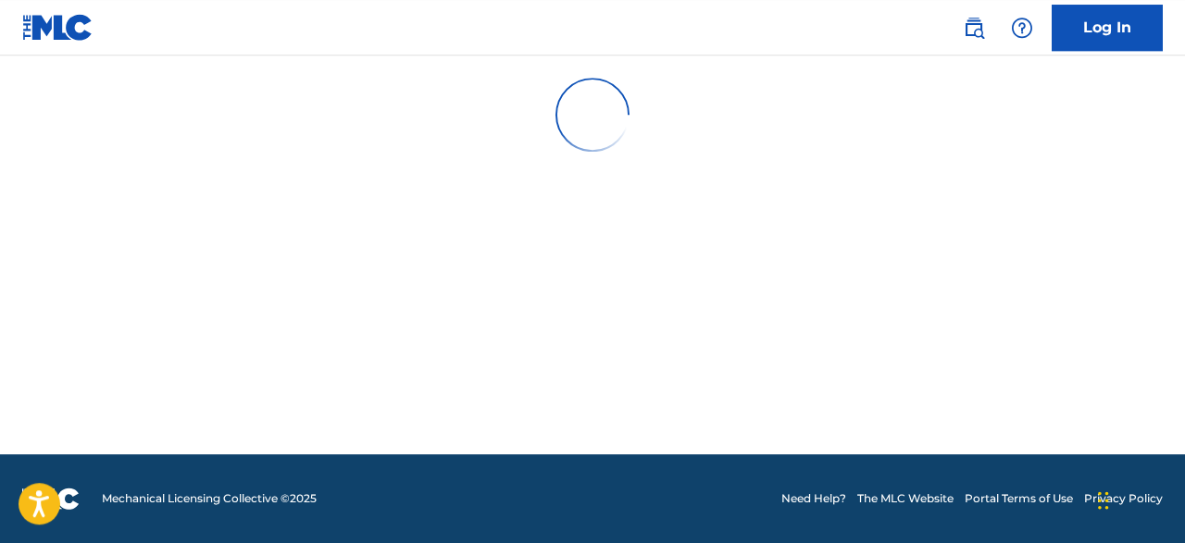
scroll to position [0, 0]
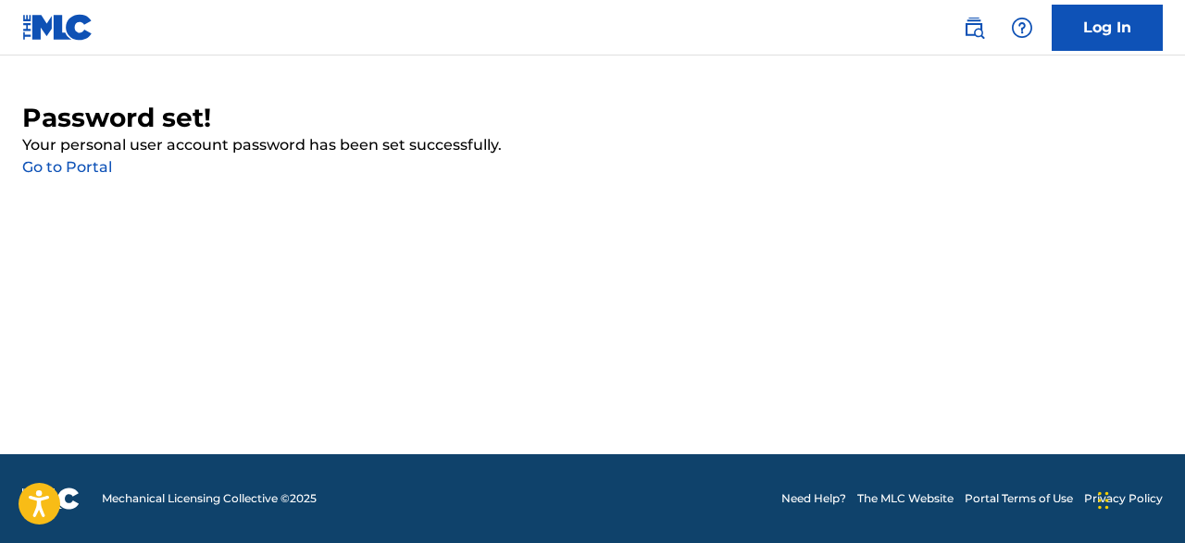
click at [76, 168] on link "Go to Portal" at bounding box center [67, 167] width 90 height 18
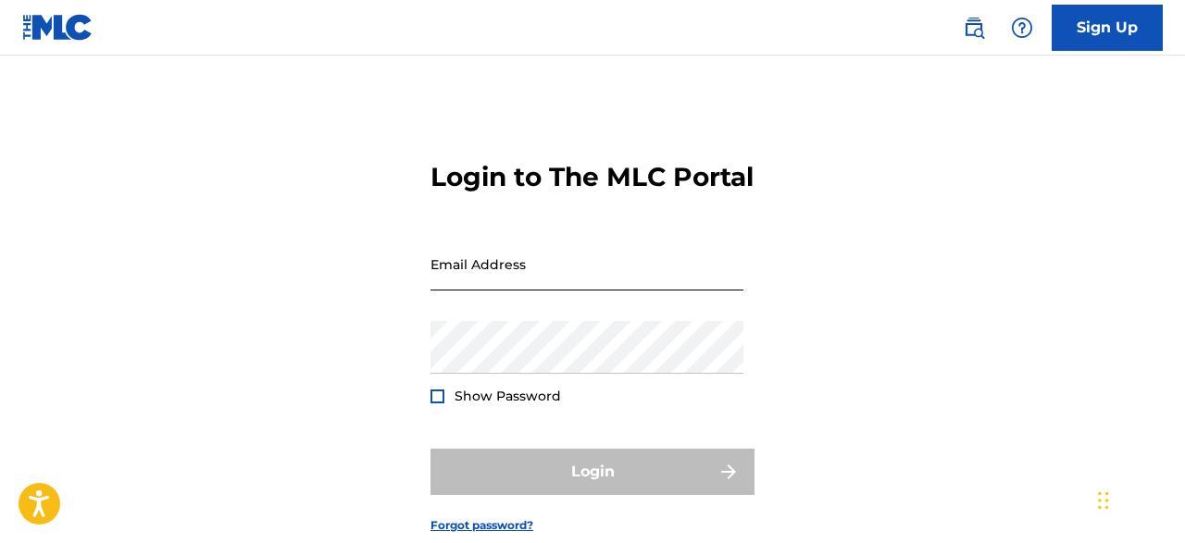
click at [484, 291] on input "Email Address" at bounding box center [587, 264] width 313 height 53
type input "[EMAIL_ADDRESS][DOMAIN_NAME]"
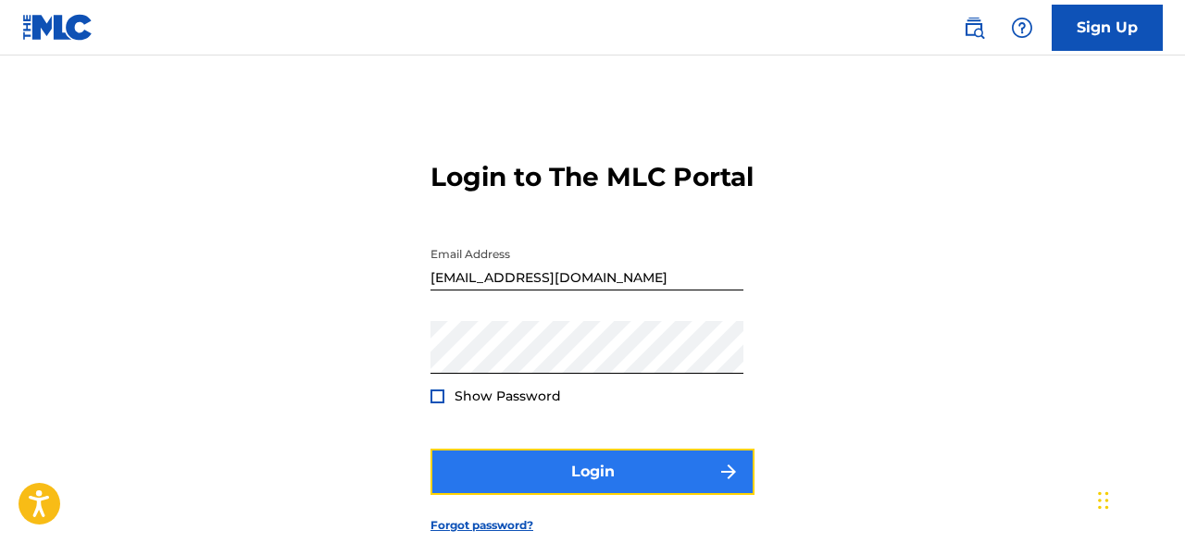
click at [563, 488] on button "Login" at bounding box center [593, 472] width 324 height 46
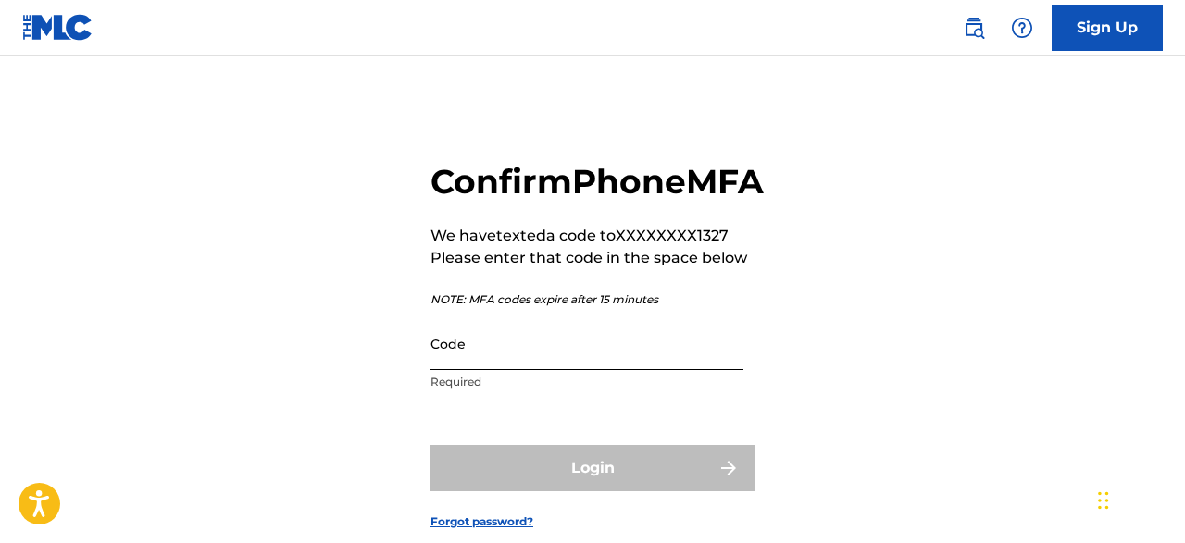
click at [706, 370] on input "Code" at bounding box center [587, 344] width 313 height 53
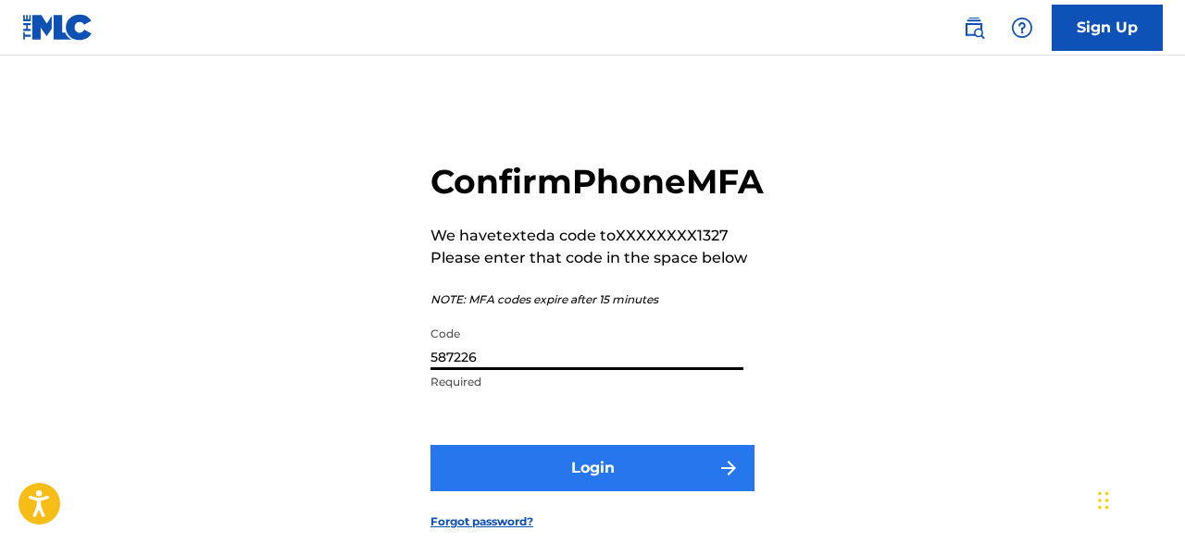
type input "587226"
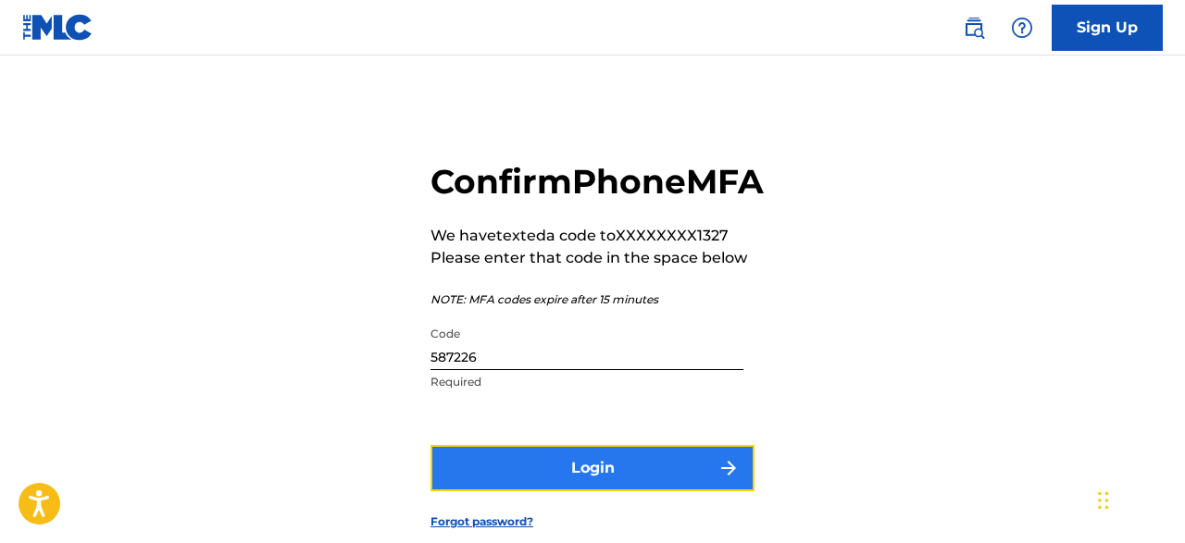
click at [730, 480] on img "submit" at bounding box center [729, 468] width 22 height 22
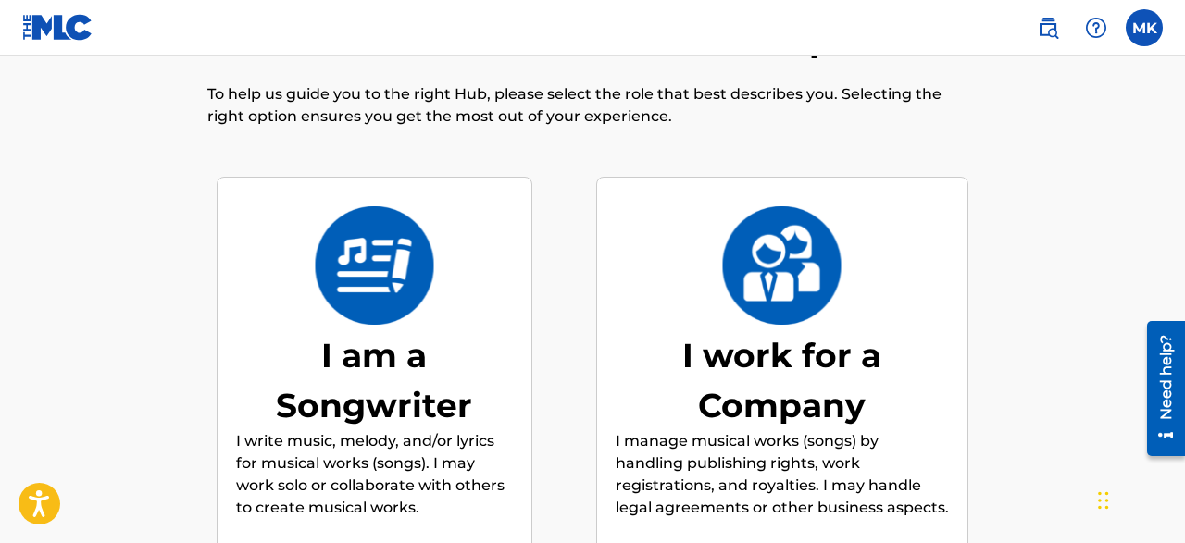
click at [376, 345] on div "I am a Songwriter" at bounding box center [374, 381] width 277 height 100
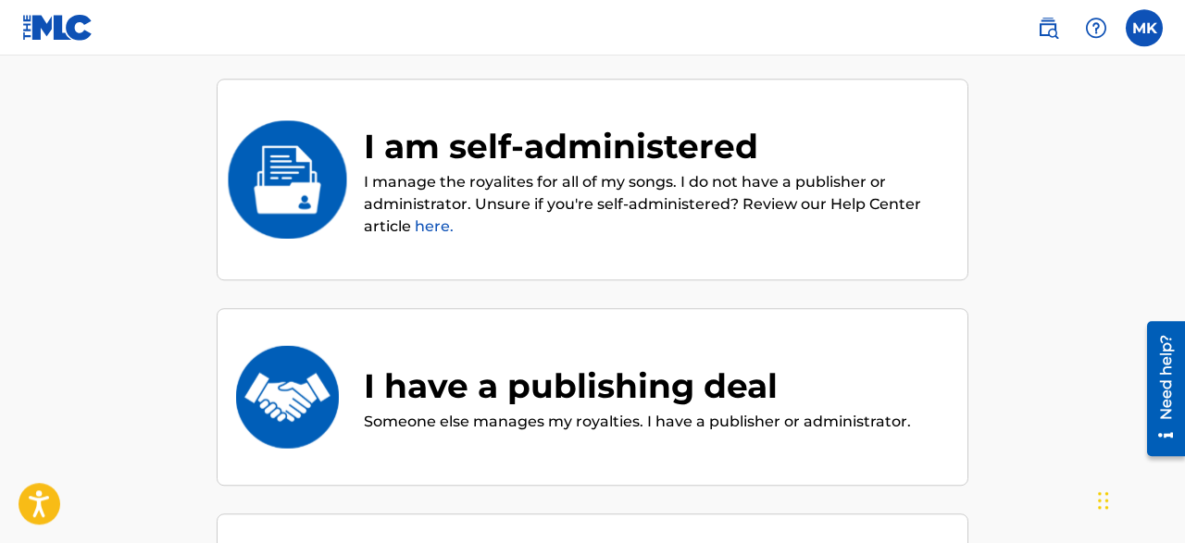
scroll to position [180, 0]
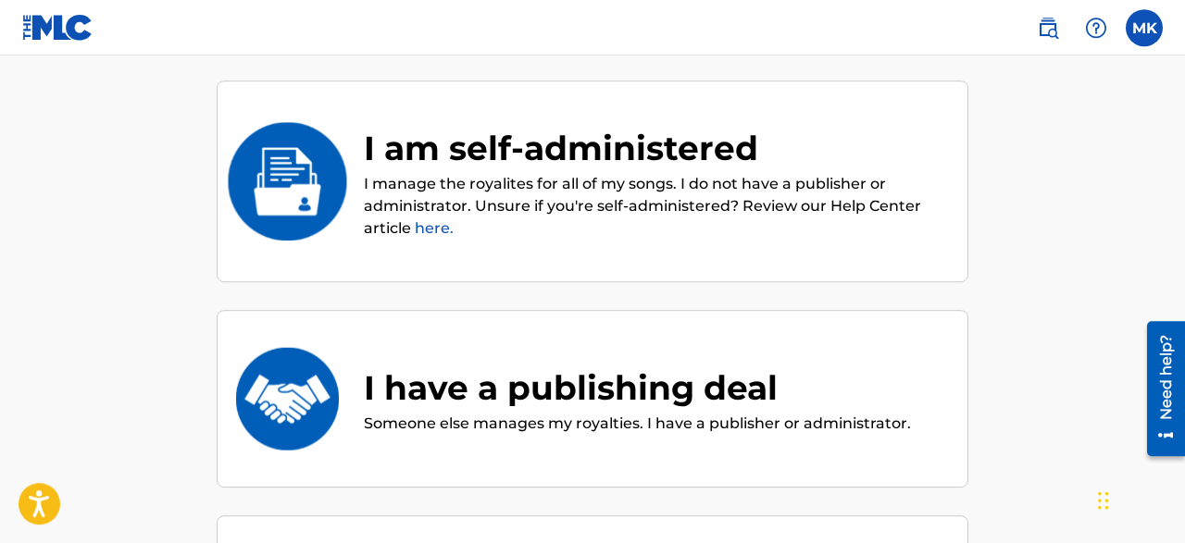
click at [555, 142] on div "I am self-administered" at bounding box center [656, 148] width 585 height 50
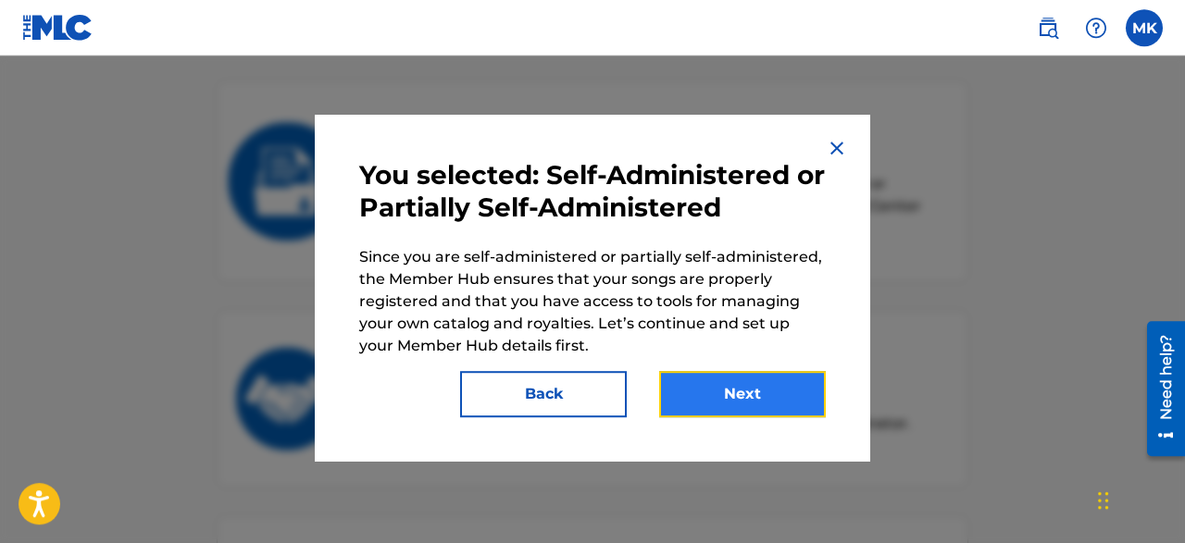
click at [725, 388] on button "Next" at bounding box center [742, 394] width 167 height 46
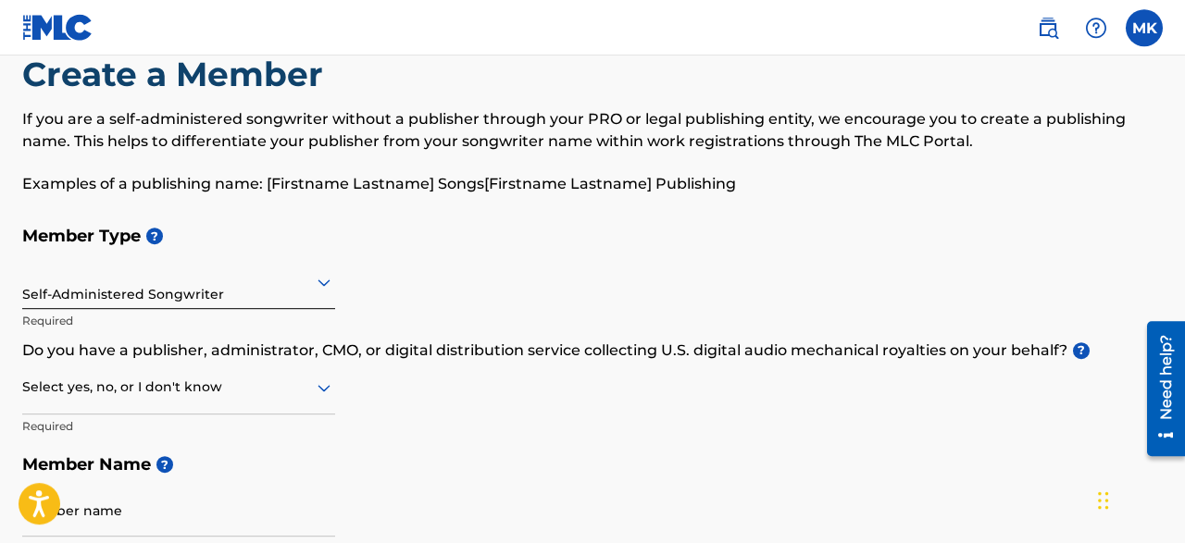
scroll to position [45, 0]
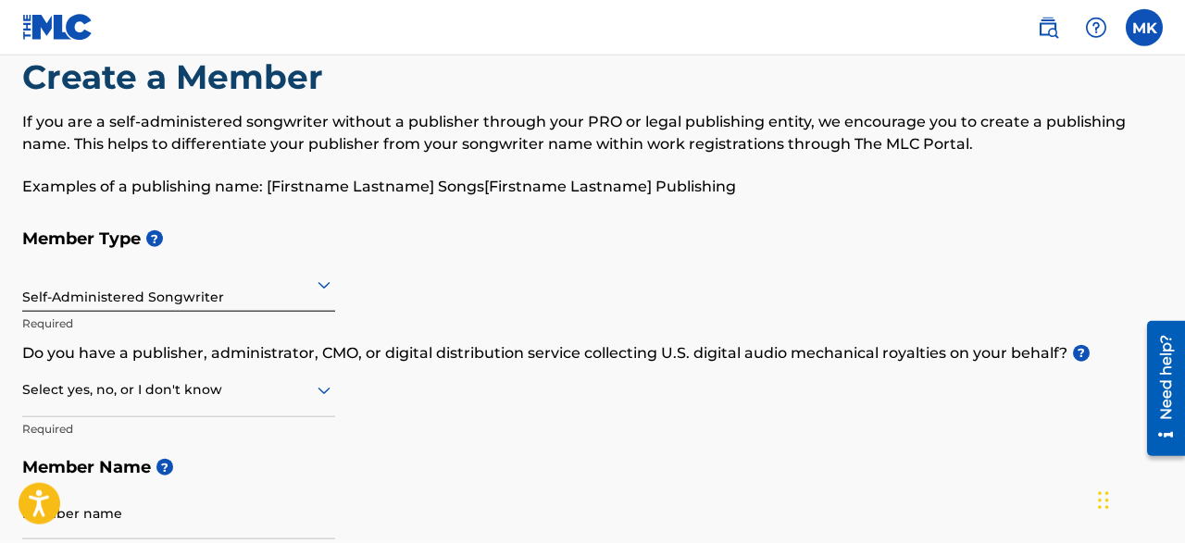
click at [324, 283] on icon at bounding box center [324, 285] width 22 height 22
click at [406, 271] on div "Member Type ? Self-Administered Songwriter Required Do you have a publisher, ad…" at bounding box center [592, 394] width 1141 height 351
click at [323, 389] on icon at bounding box center [324, 391] width 22 height 22
click at [288, 439] on div "Yes" at bounding box center [178, 439] width 311 height 42
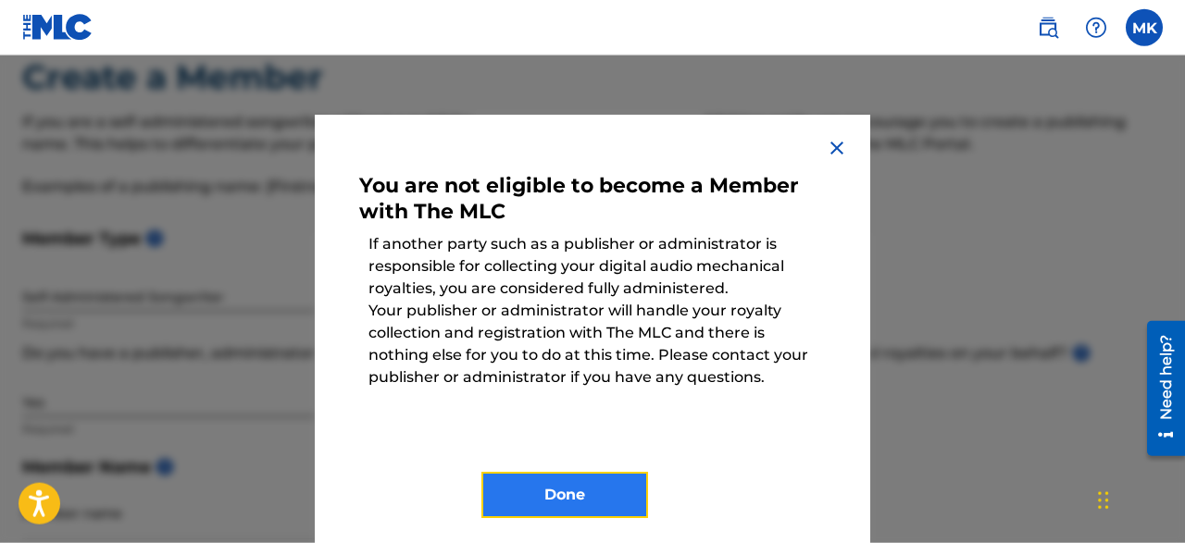
click at [531, 476] on button "Done" at bounding box center [564, 495] width 167 height 46
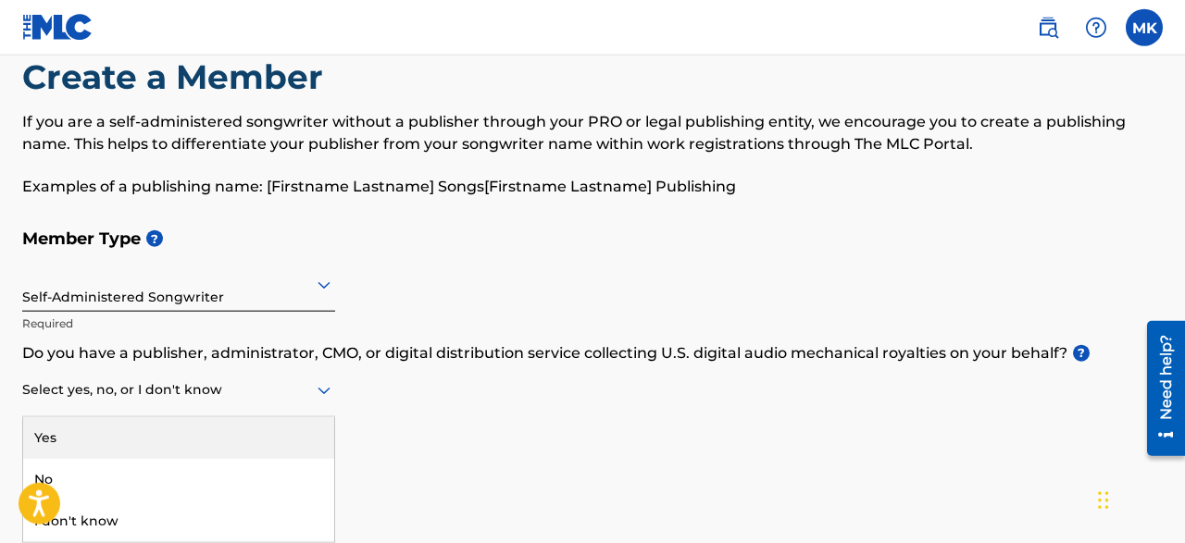
click at [325, 393] on icon at bounding box center [324, 391] width 13 height 7
click at [625, 383] on div "Member Type ? Self-Administered Songwriter Required Do you have a publisher, ad…" at bounding box center [592, 394] width 1141 height 351
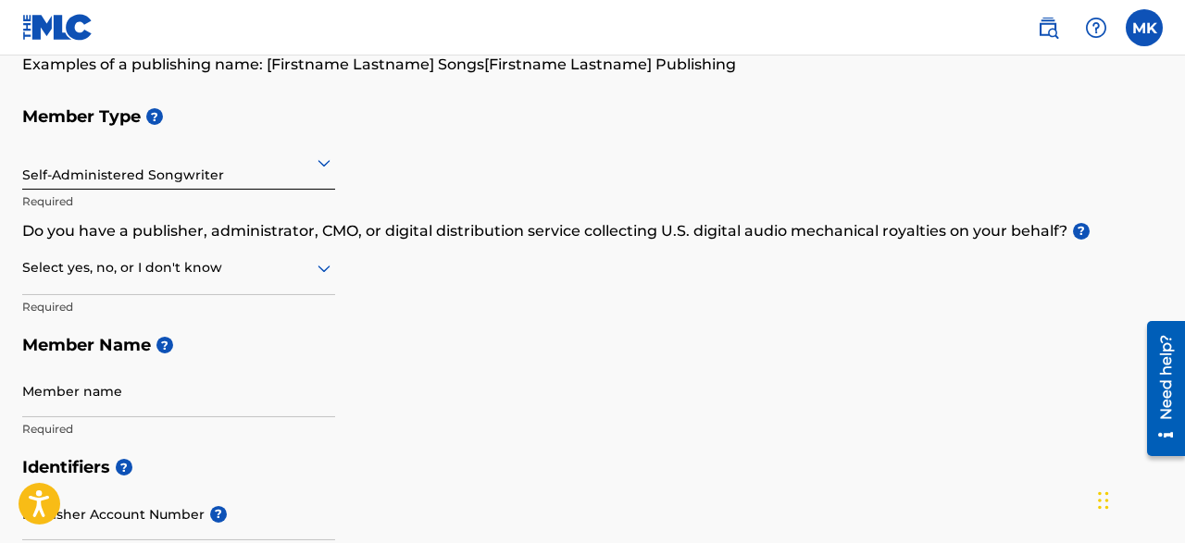
scroll to position [156, 0]
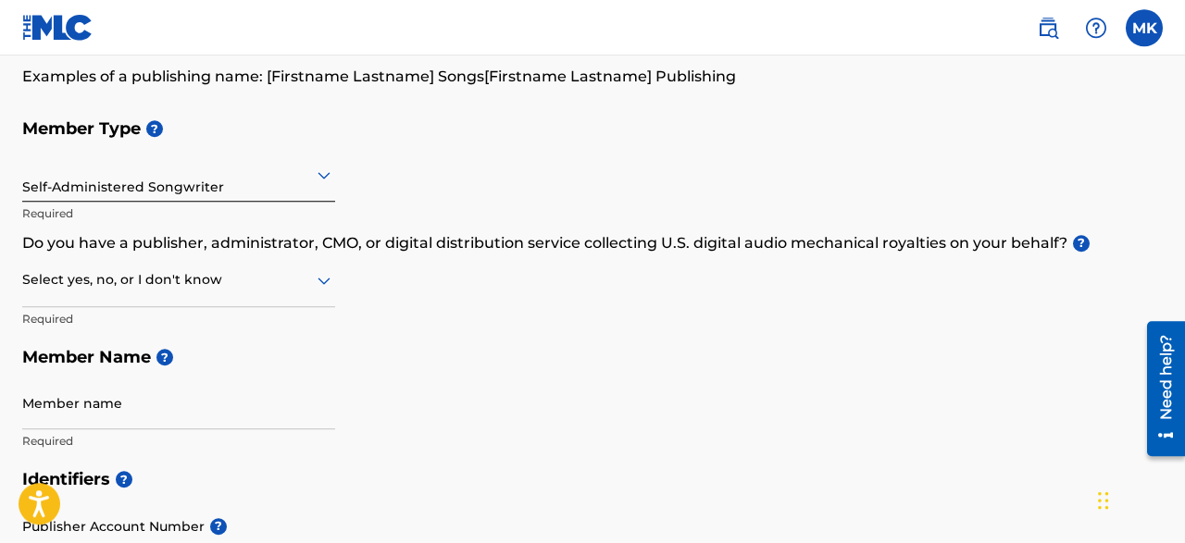
click at [323, 280] on icon at bounding box center [324, 280] width 22 height 22
click at [260, 365] on div "No" at bounding box center [178, 370] width 311 height 42
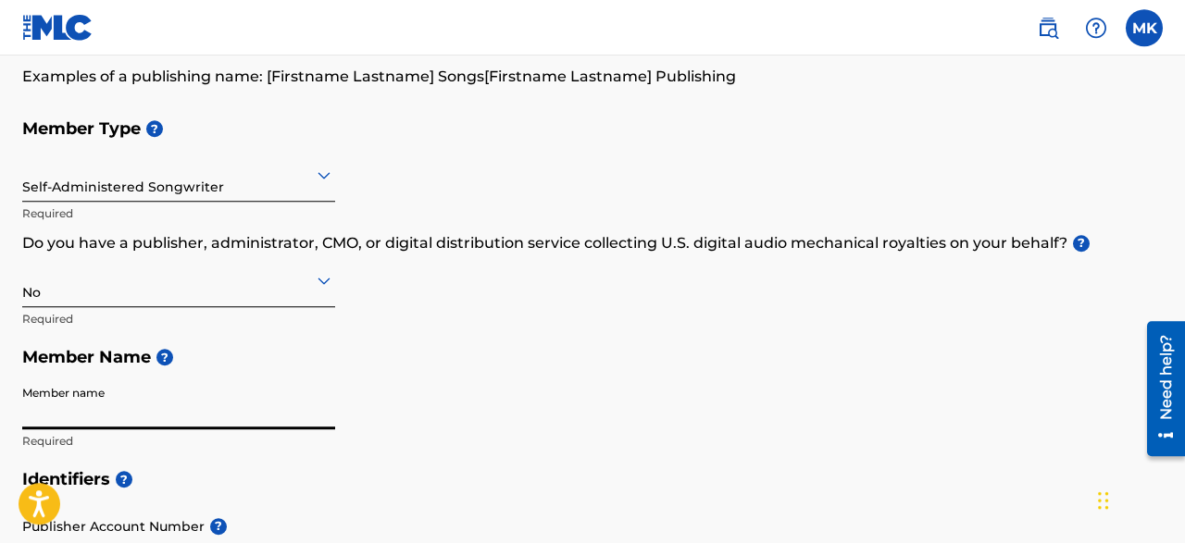
click at [209, 405] on input "Member name" at bounding box center [178, 403] width 313 height 53
type input "[PERSON_NAME] iii"
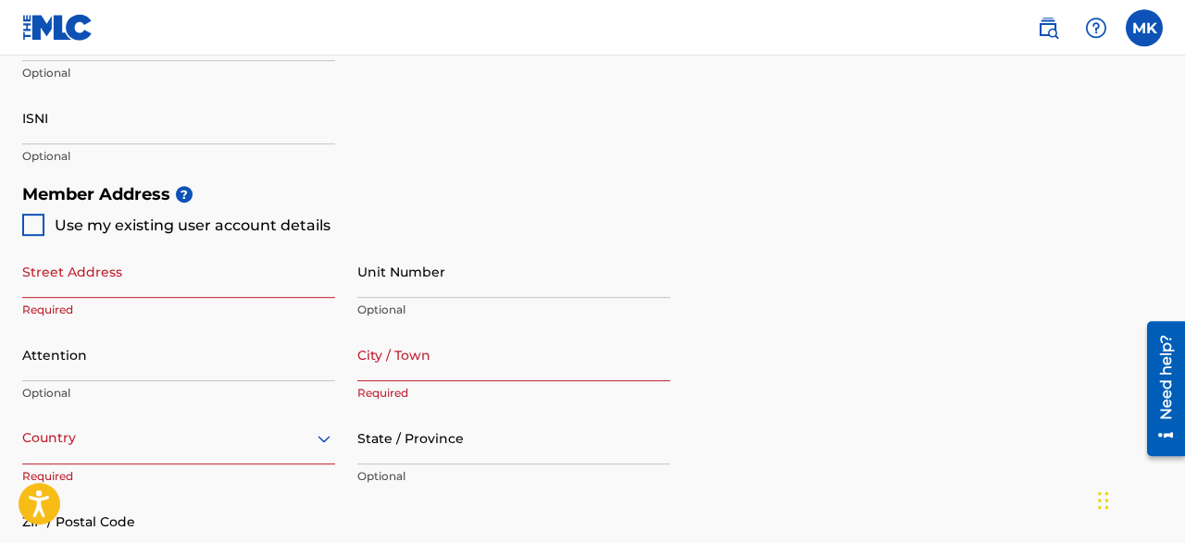
click at [36, 230] on div at bounding box center [33, 225] width 22 height 22
type input "7129 [PERSON_NAME] Trail"
type input "[GEOGRAPHIC_DATA]"
type input "75227"
type input "469"
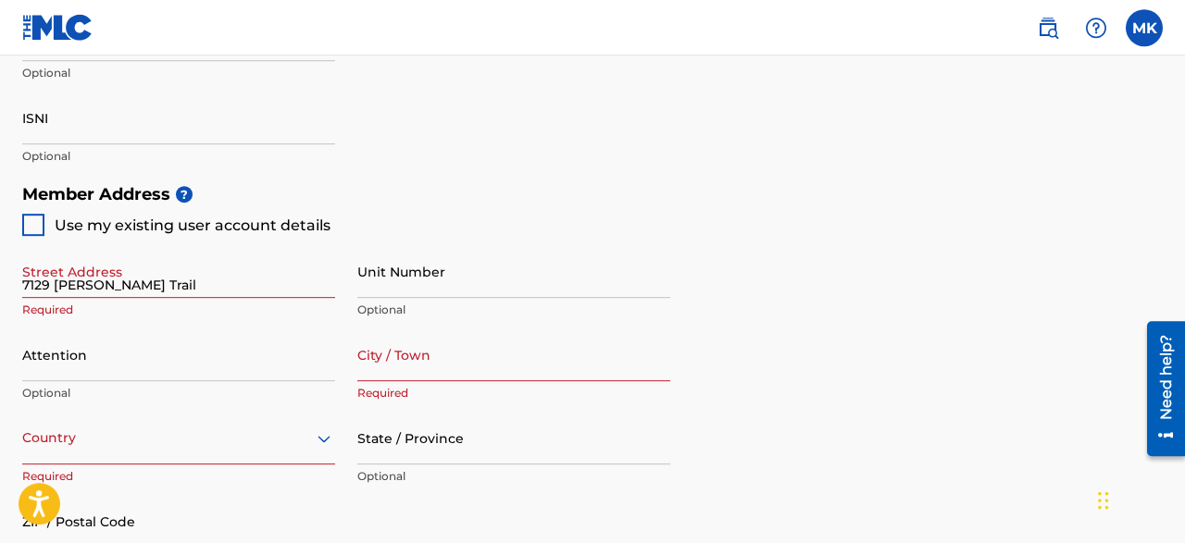
type input "9611327"
type input "[EMAIL_ADDRESS][DOMAIN_NAME]"
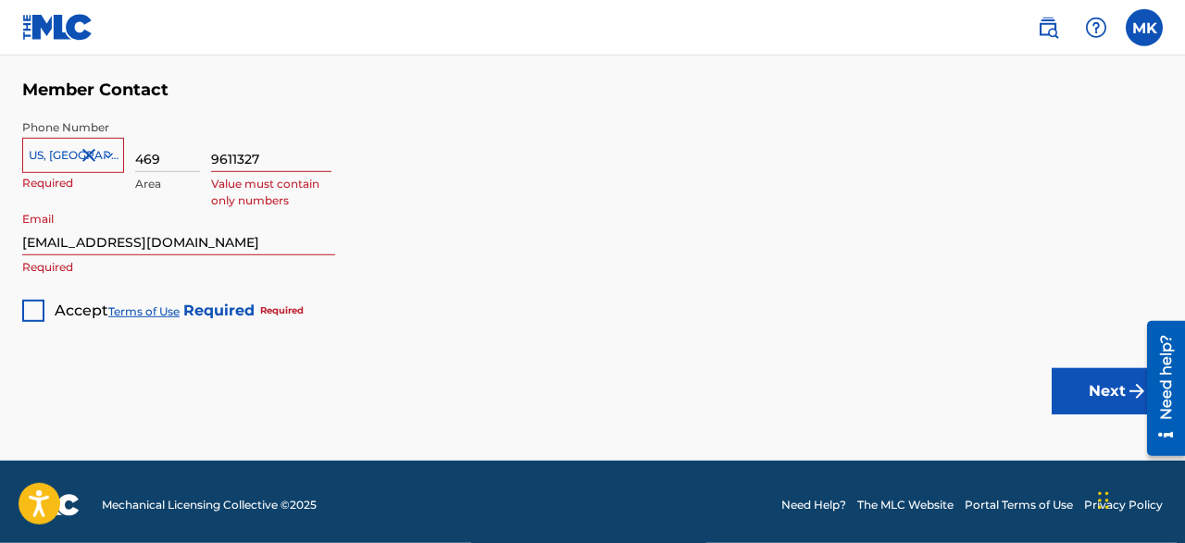
scroll to position [1263, 0]
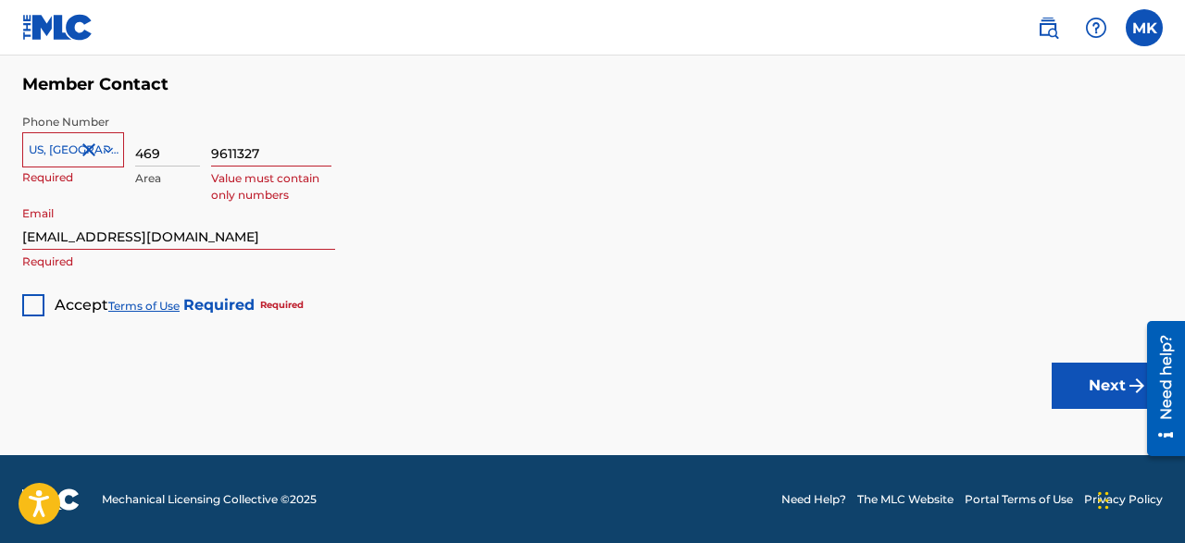
click at [34, 309] on div at bounding box center [33, 305] width 22 height 22
click at [1127, 381] on img "submit" at bounding box center [1137, 386] width 22 height 22
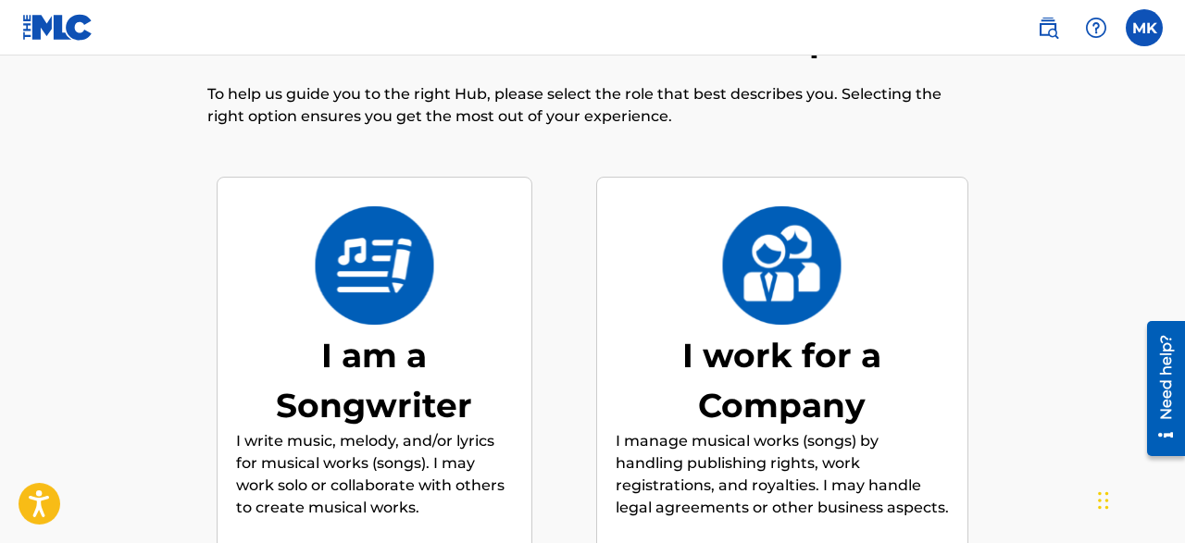
scroll to position [83, 0]
click at [329, 291] on img at bounding box center [374, 265] width 121 height 119
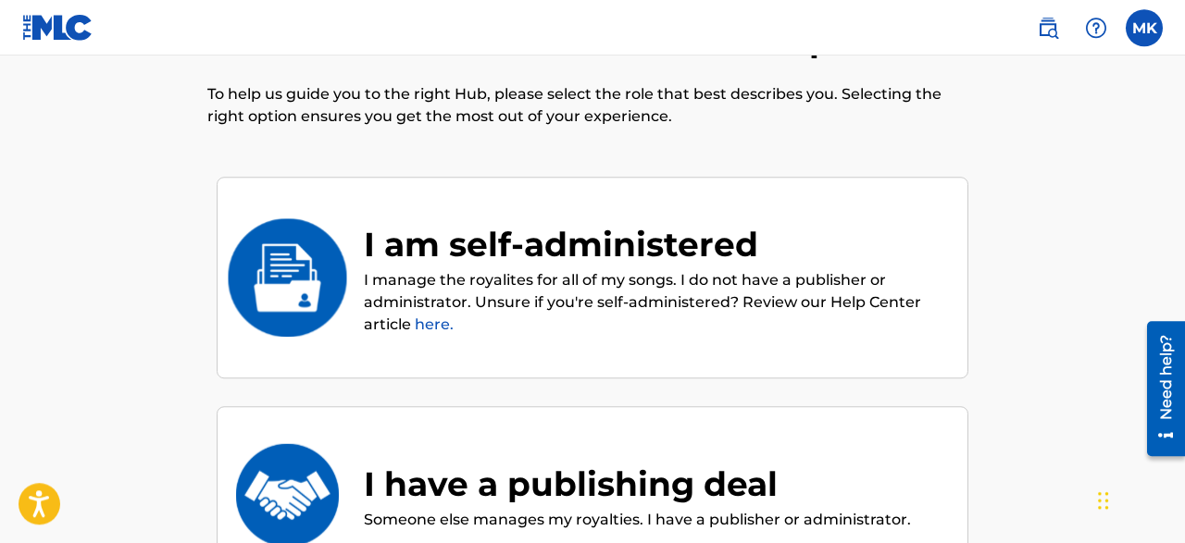
click at [412, 262] on div "I am self-administered" at bounding box center [656, 244] width 585 height 50
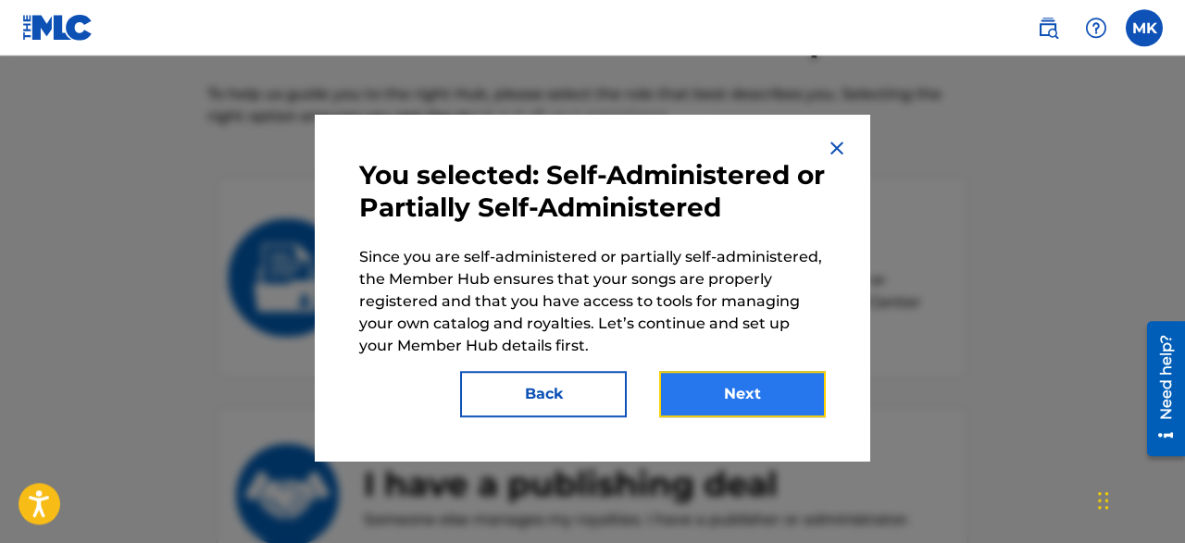
click at [690, 382] on button "Next" at bounding box center [742, 394] width 167 height 46
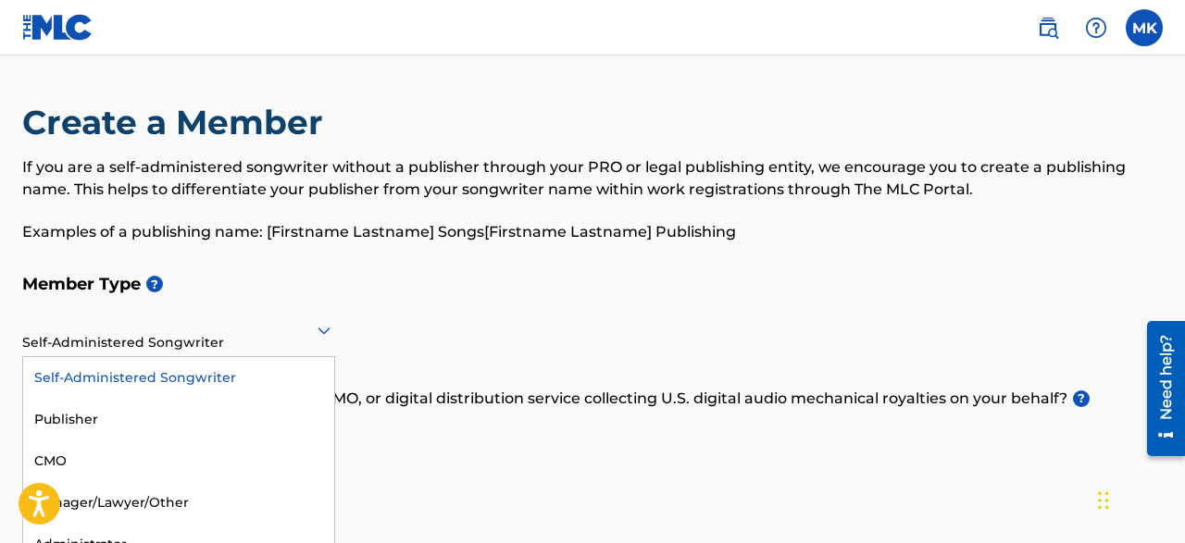
scroll to position [22, 0]
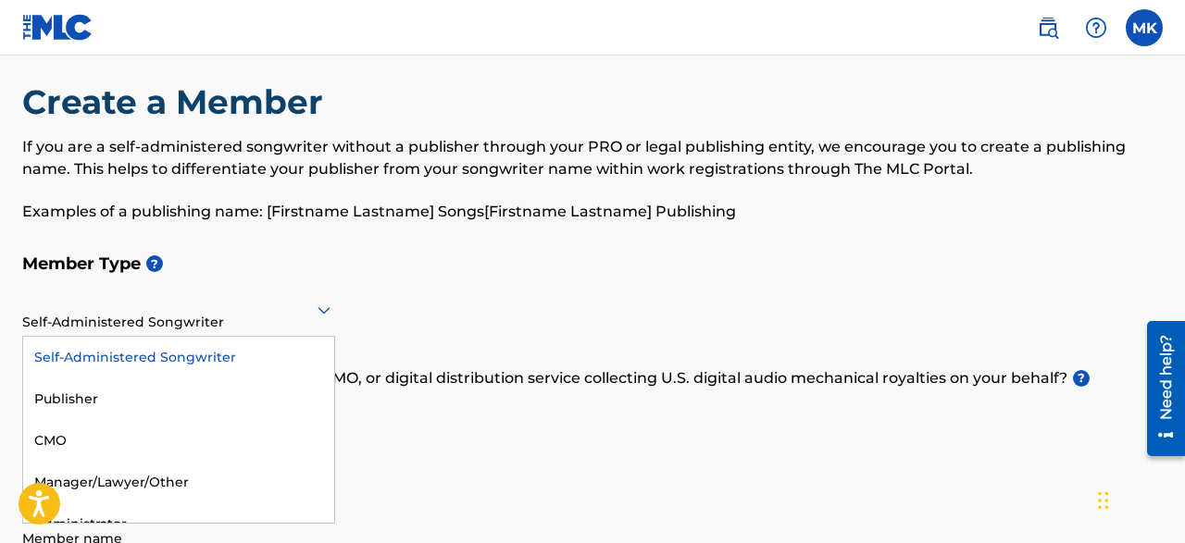
click at [325, 325] on div "Self-Administered Songwriter" at bounding box center [178, 310] width 313 height 53
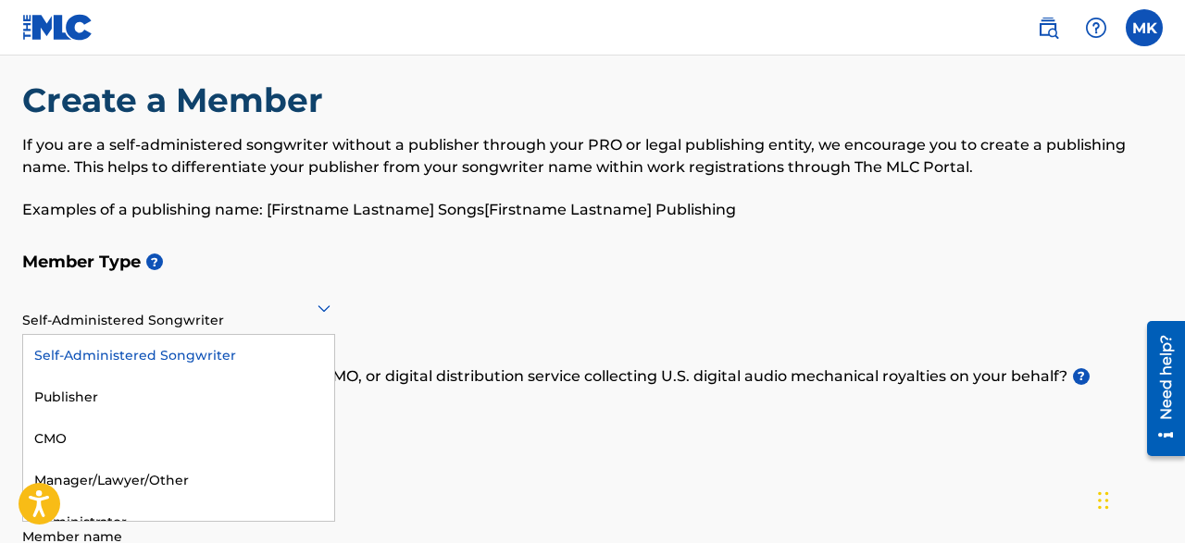
click at [271, 355] on div "Self-Administered Songwriter" at bounding box center [178, 356] width 311 height 42
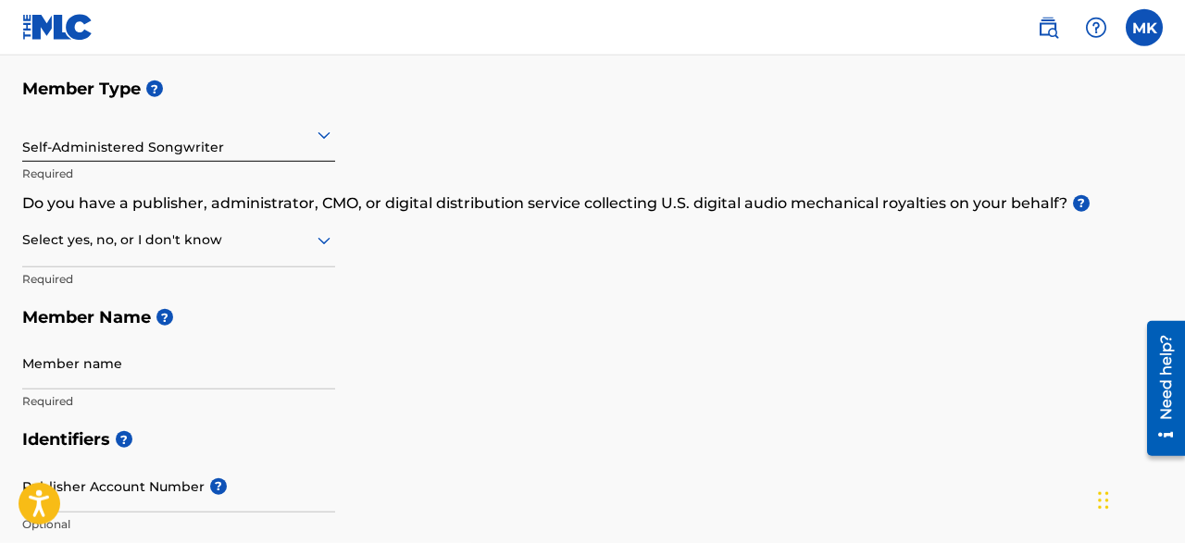
scroll to position [190, 0]
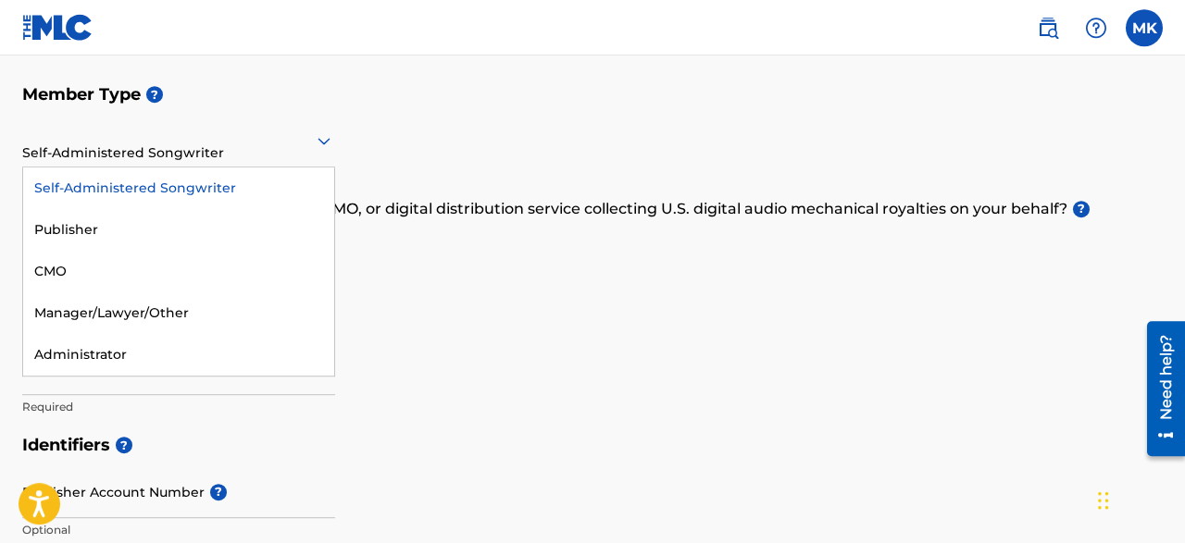
click at [324, 141] on icon at bounding box center [324, 141] width 22 height 22
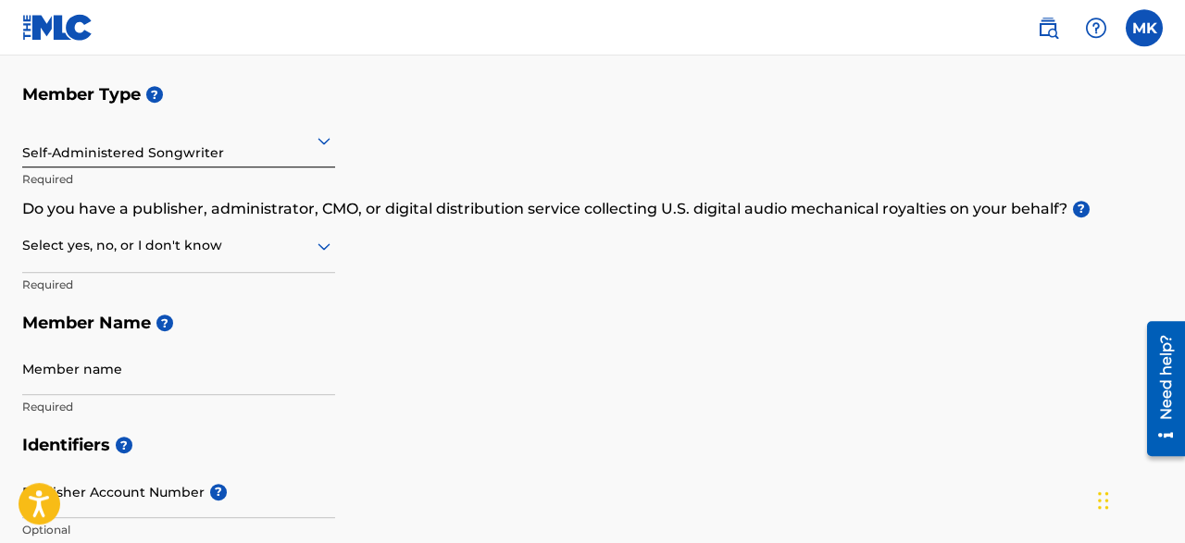
click at [324, 141] on icon at bounding box center [324, 141] width 22 height 22
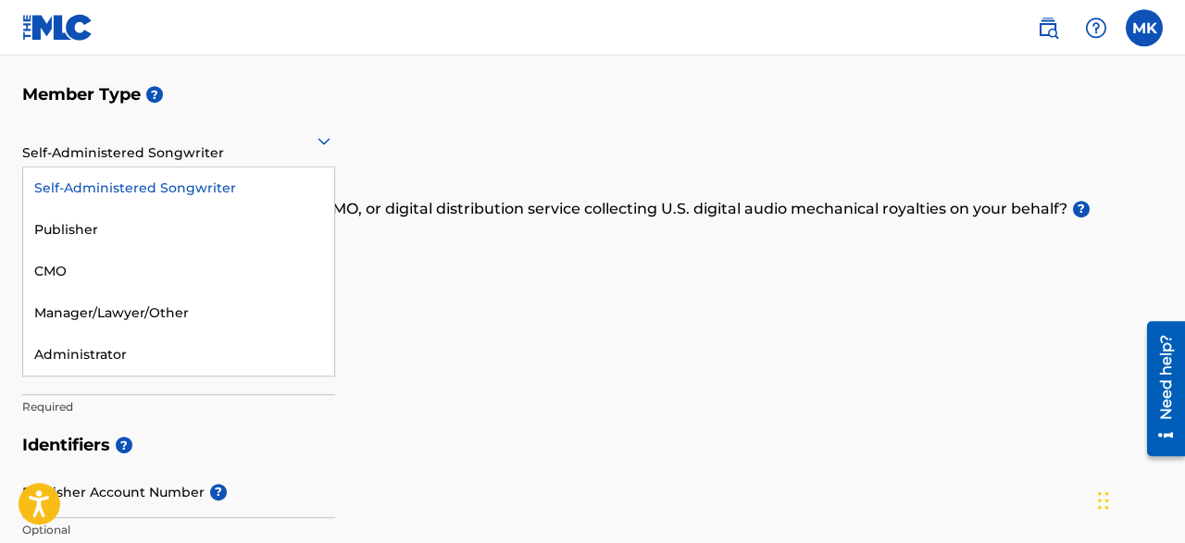
click at [325, 140] on icon at bounding box center [324, 141] width 22 height 22
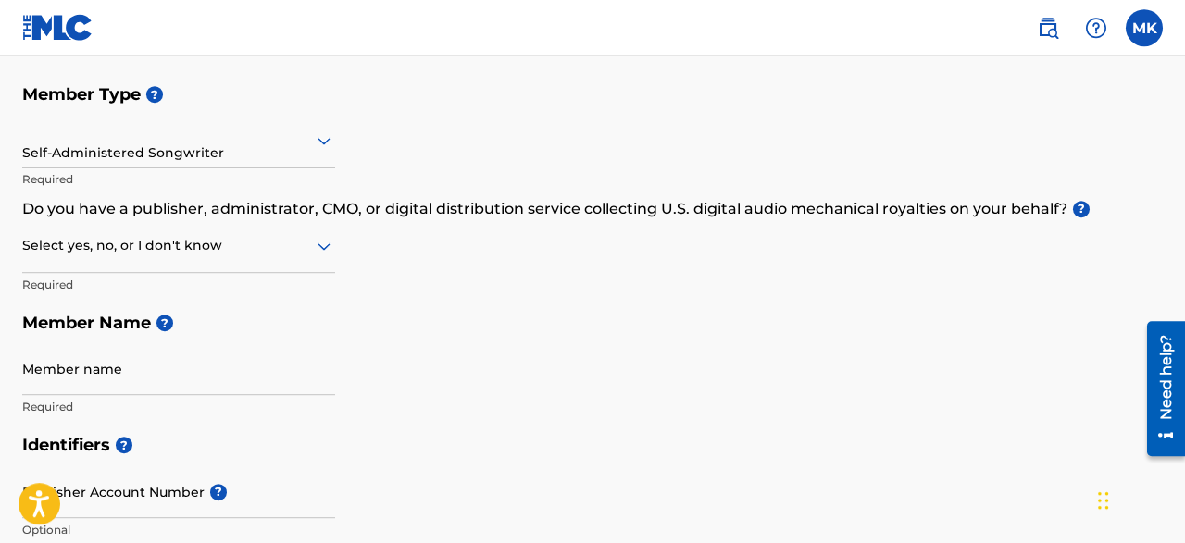
click at [388, 102] on h5 "Member Type ?" at bounding box center [592, 95] width 1141 height 40
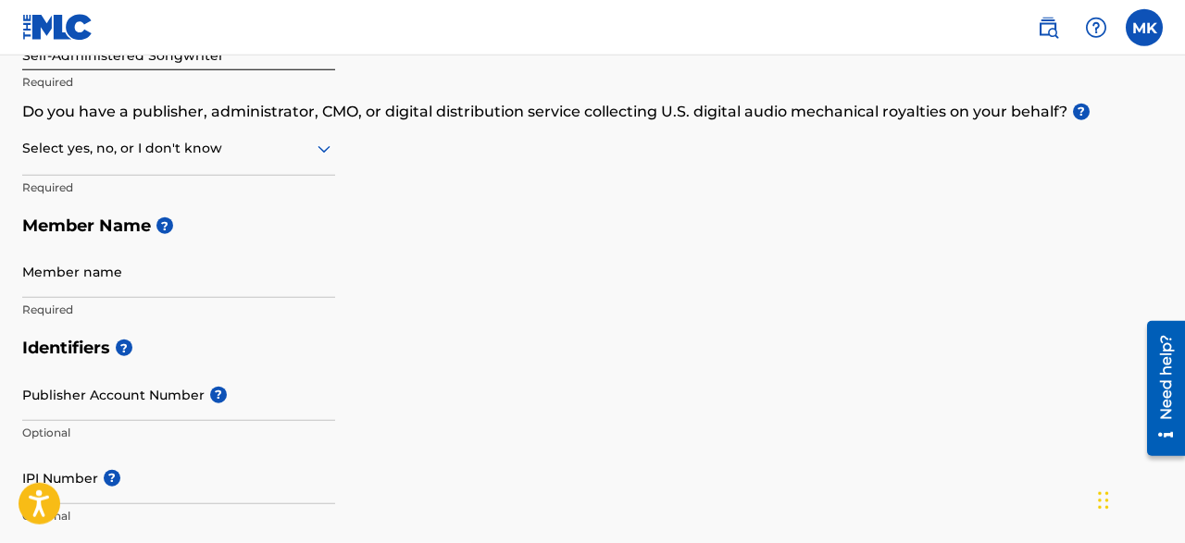
scroll to position [292, 0]
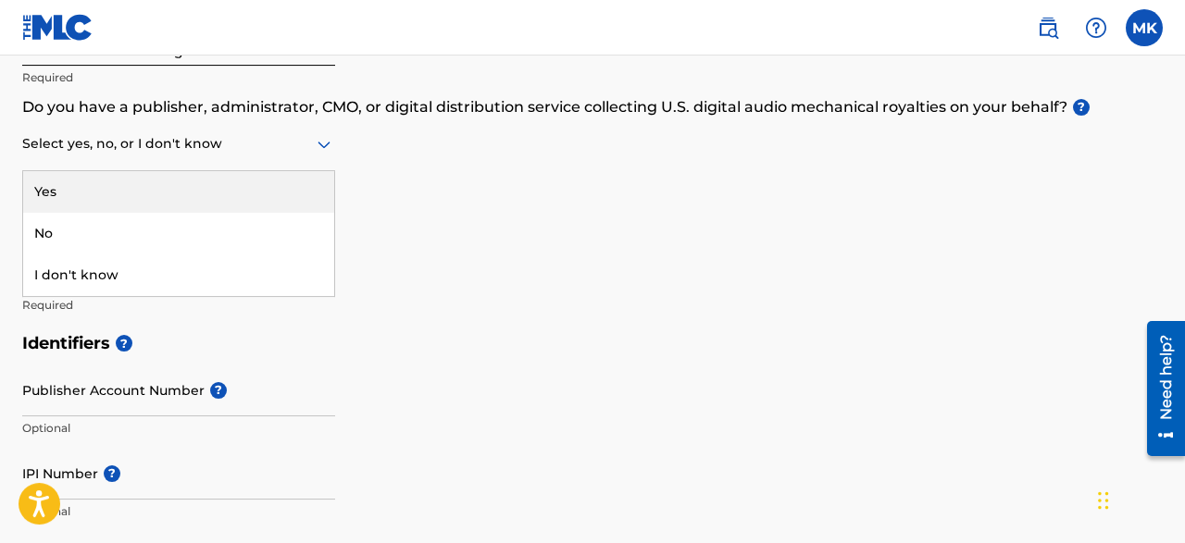
click at [324, 144] on icon at bounding box center [324, 144] width 22 height 22
click at [443, 167] on div "Member Type ? Self-Administered Songwriter Required Do you have a publisher, ad…" at bounding box center [592, 148] width 1141 height 351
click at [322, 146] on icon at bounding box center [324, 145] width 13 height 7
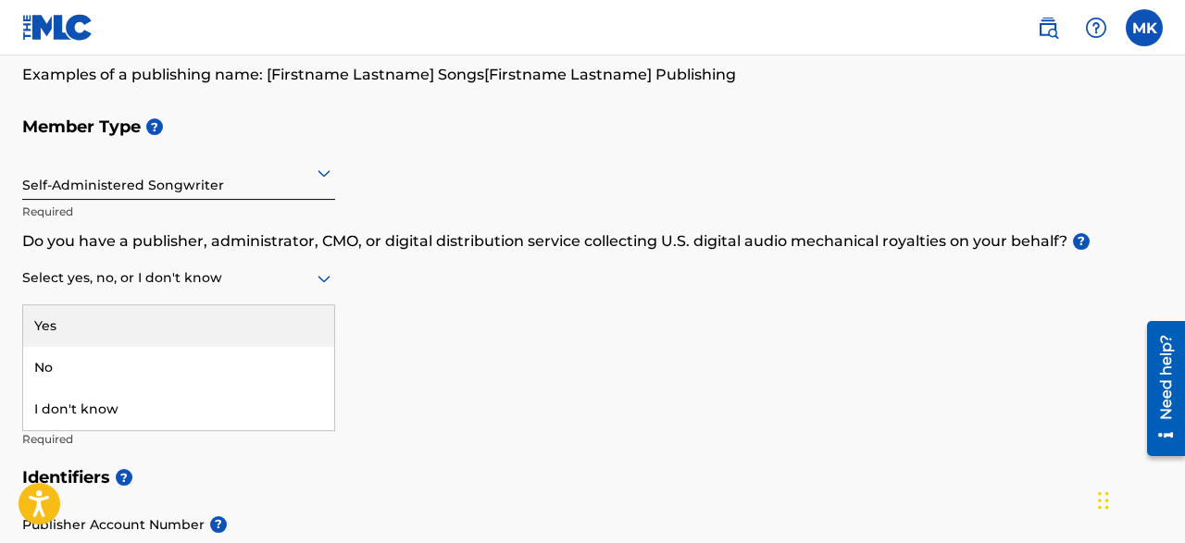
scroll to position [159, 0]
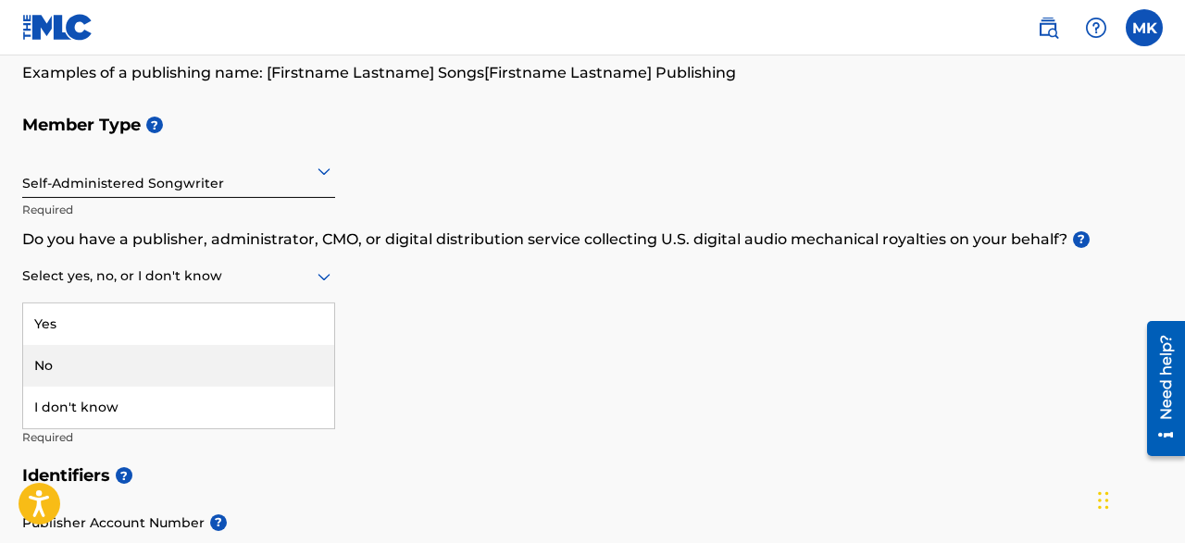
click at [256, 363] on div "No" at bounding box center [178, 366] width 311 height 42
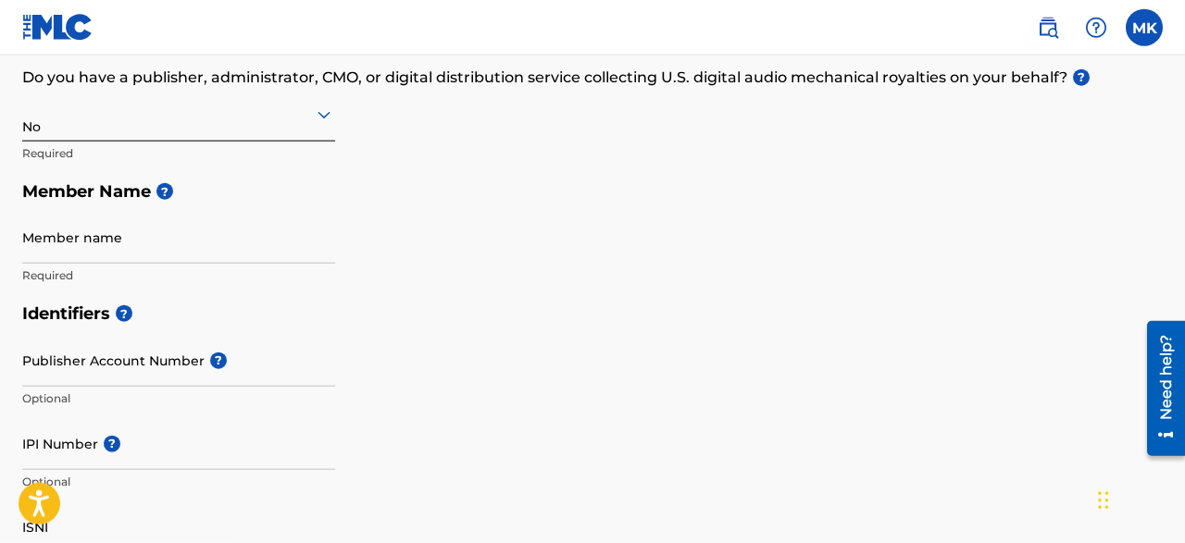
scroll to position [326, 0]
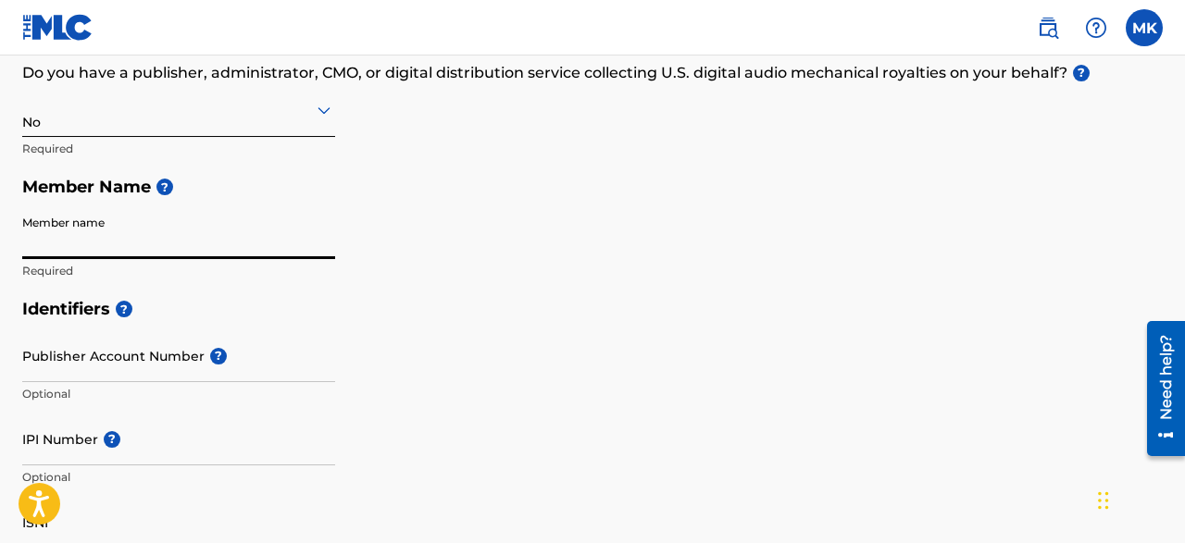
click at [32, 240] on input "Member name" at bounding box center [178, 232] width 313 height 53
type input "M"
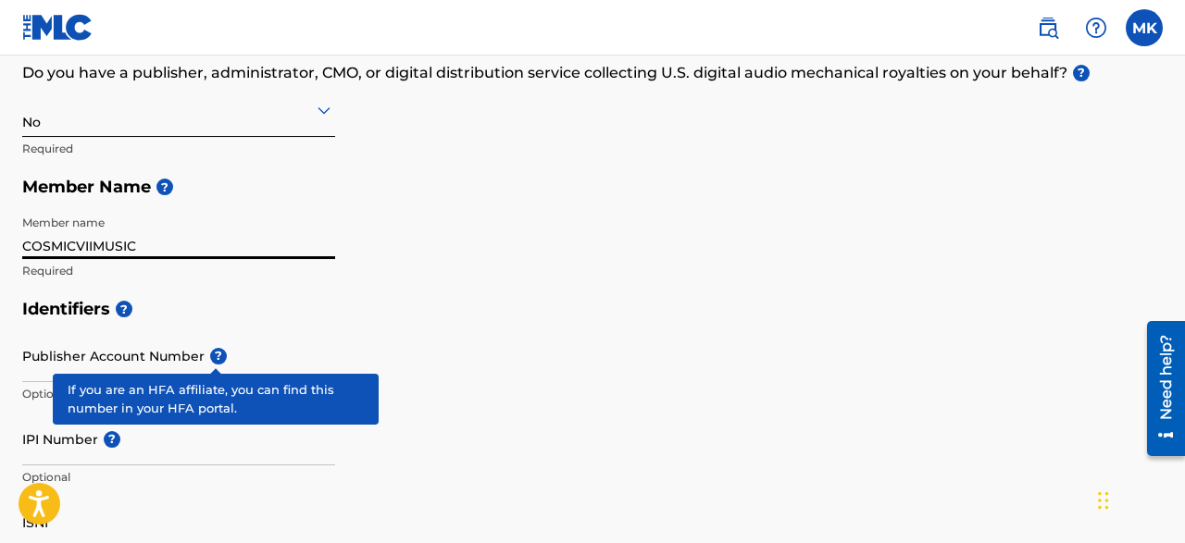
type input "COSMICVIIMUSIC"
click at [217, 361] on span "?" at bounding box center [218, 356] width 17 height 17
click at [217, 361] on input "Publisher Account Number ?" at bounding box center [178, 356] width 313 height 53
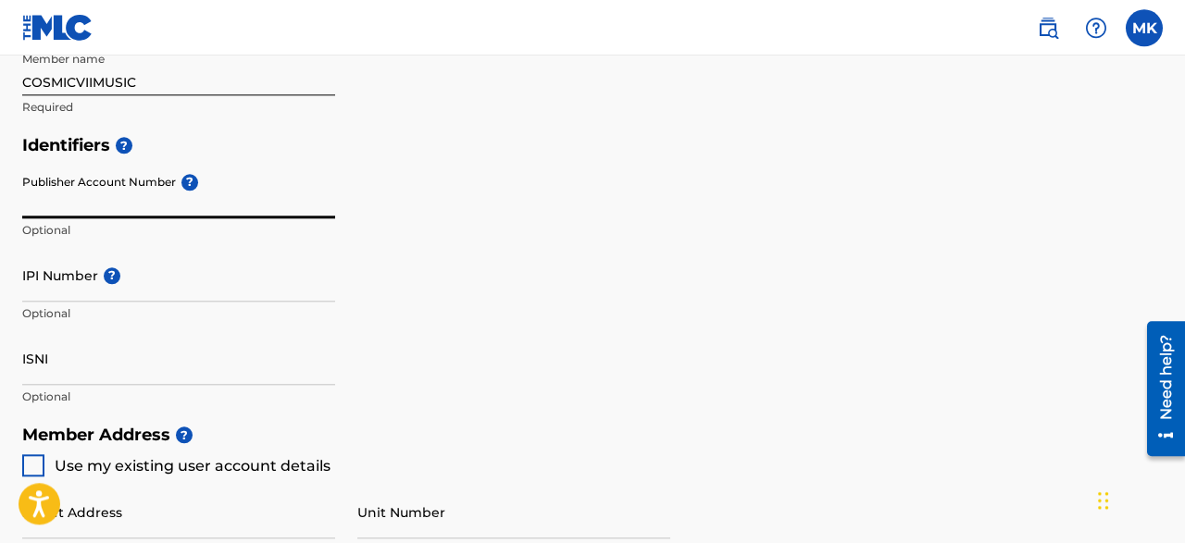
scroll to position [492, 0]
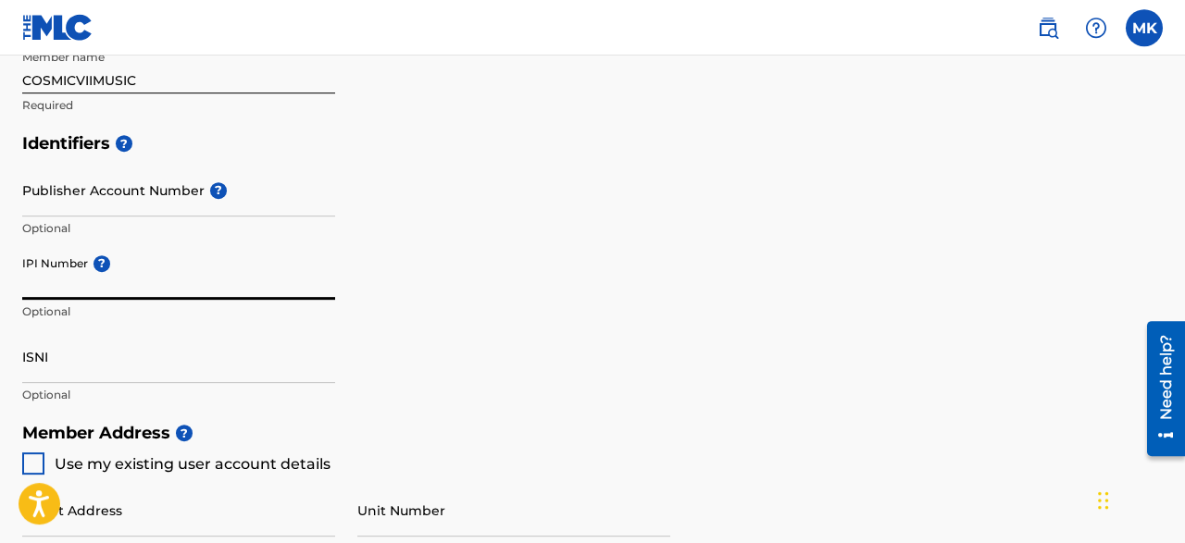
click at [174, 281] on input "IPI Number ?" at bounding box center [178, 273] width 313 height 53
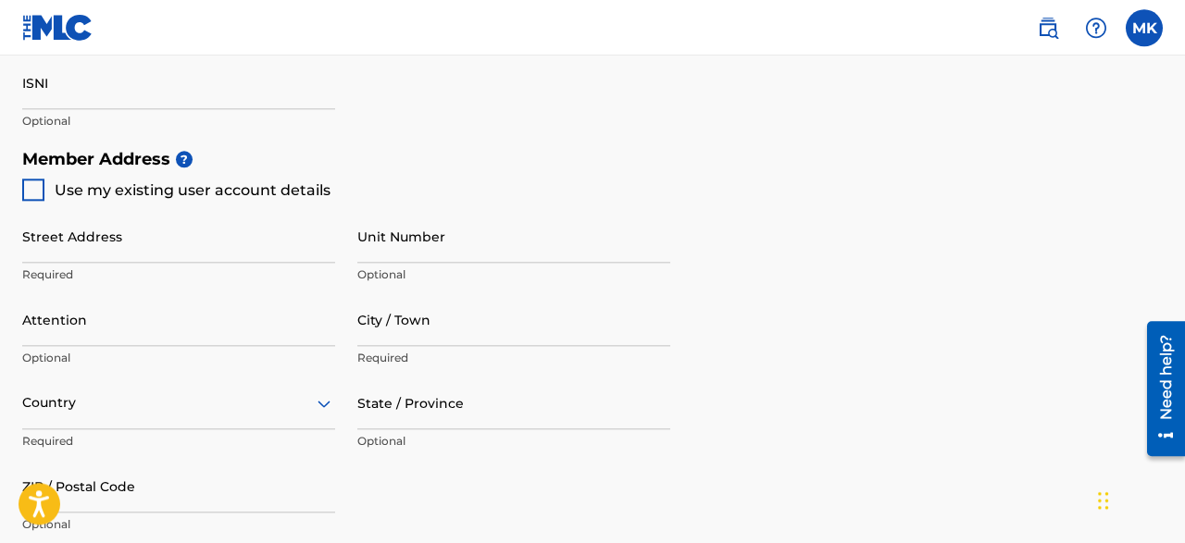
scroll to position [793, 0]
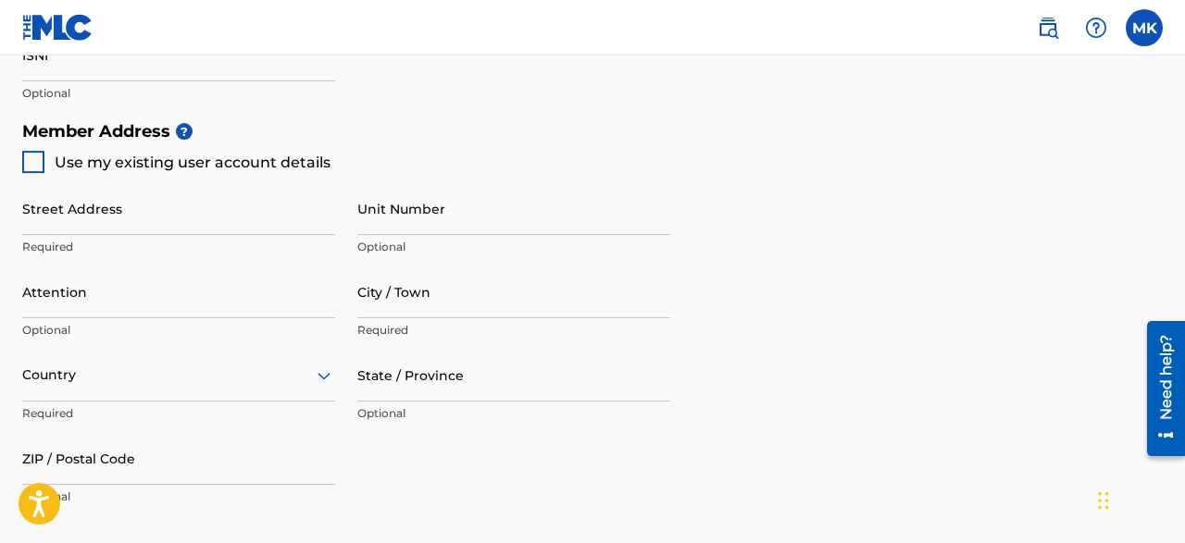
type input "661474046"
click at [36, 158] on div at bounding box center [33, 162] width 22 height 22
type input "7129 [PERSON_NAME] Trail"
type input "[GEOGRAPHIC_DATA]"
type input "75227"
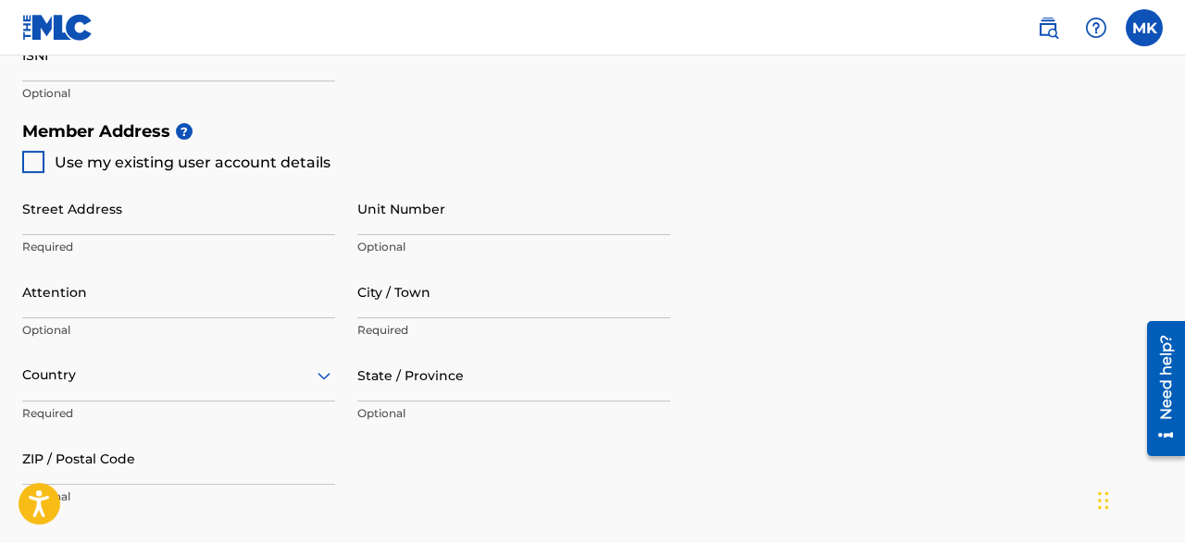
type input "469"
type input "9611327"
type input "[EMAIL_ADDRESS][DOMAIN_NAME]"
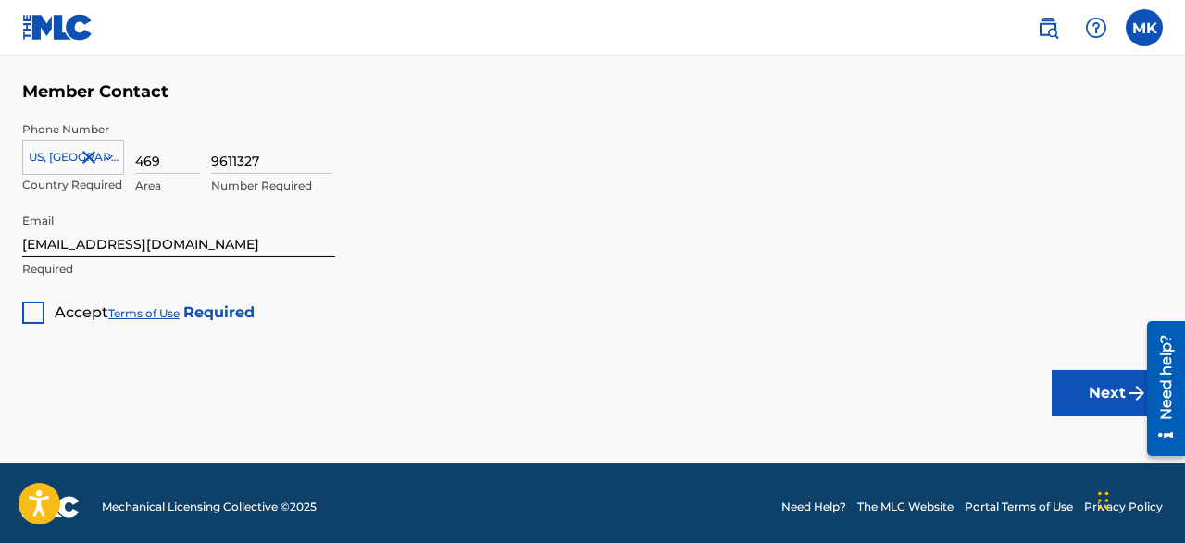
scroll to position [1263, 0]
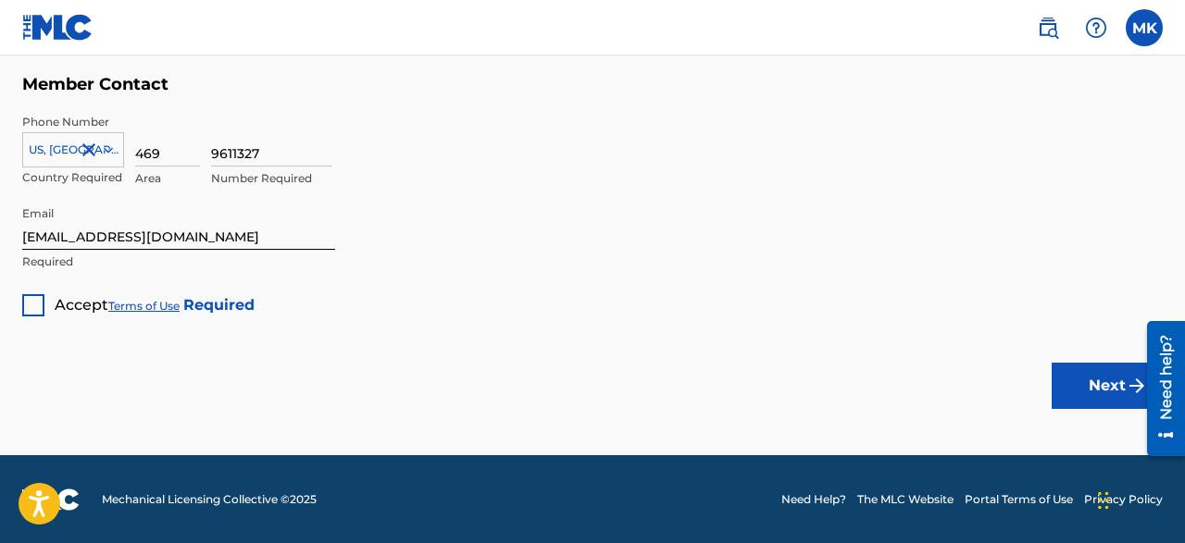
click at [34, 305] on div at bounding box center [33, 305] width 22 height 22
click at [1074, 390] on button "Next" at bounding box center [1107, 386] width 111 height 46
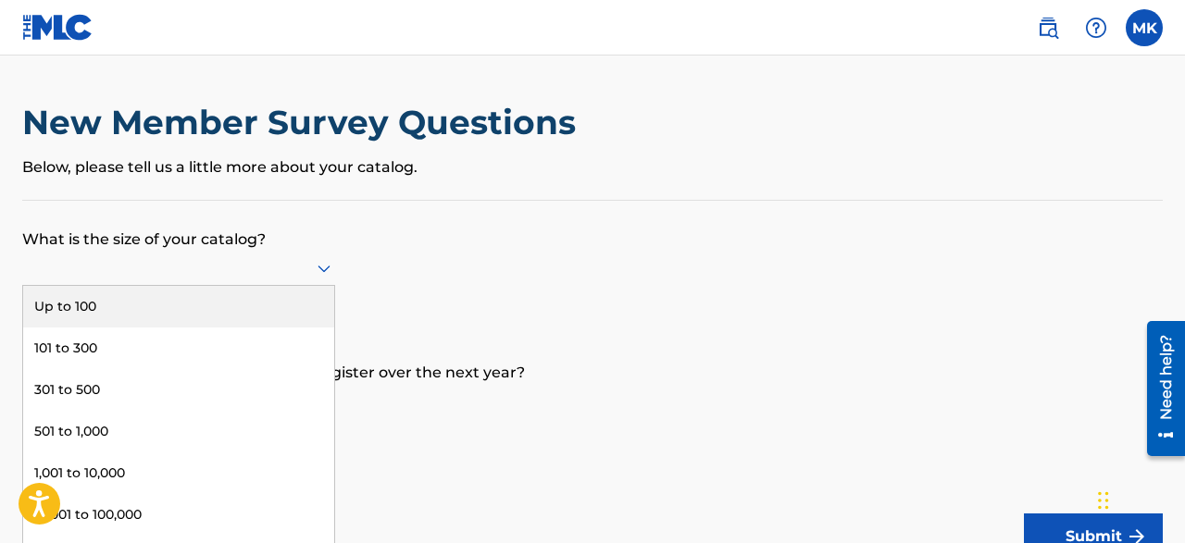
scroll to position [20, 0]
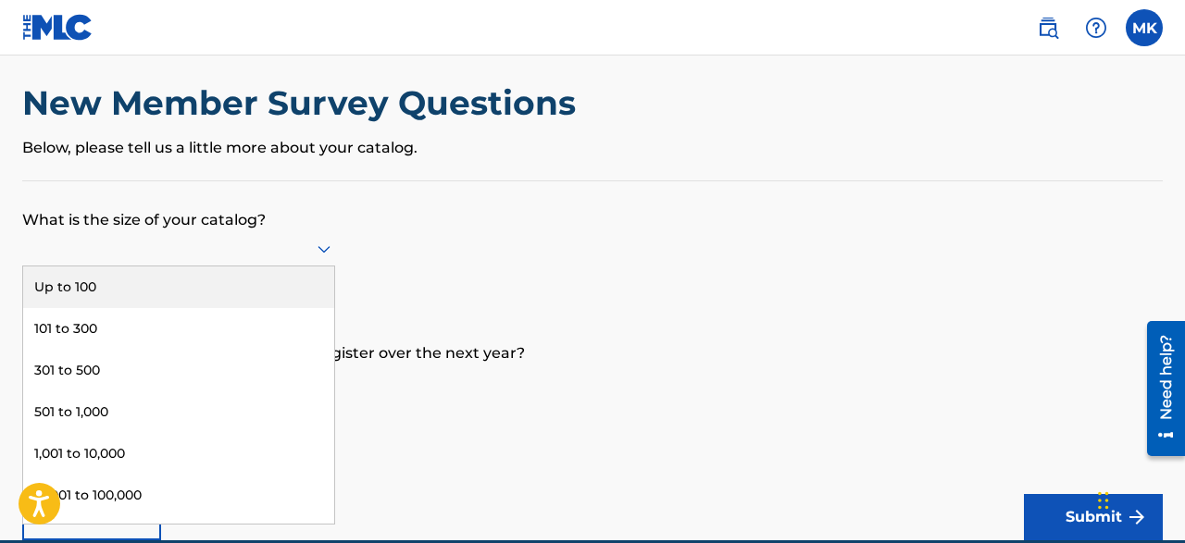
click at [331, 267] on div "9 results available. Use Up and Down to choose options, press Enter to select t…" at bounding box center [178, 248] width 313 height 35
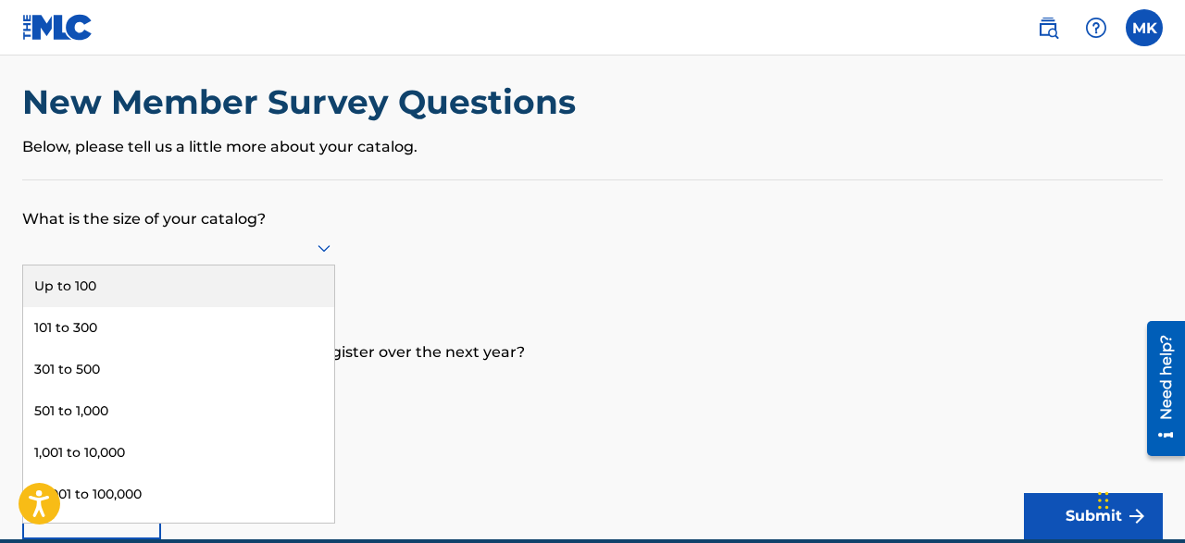
click at [247, 273] on div "Up to 100" at bounding box center [178, 287] width 311 height 42
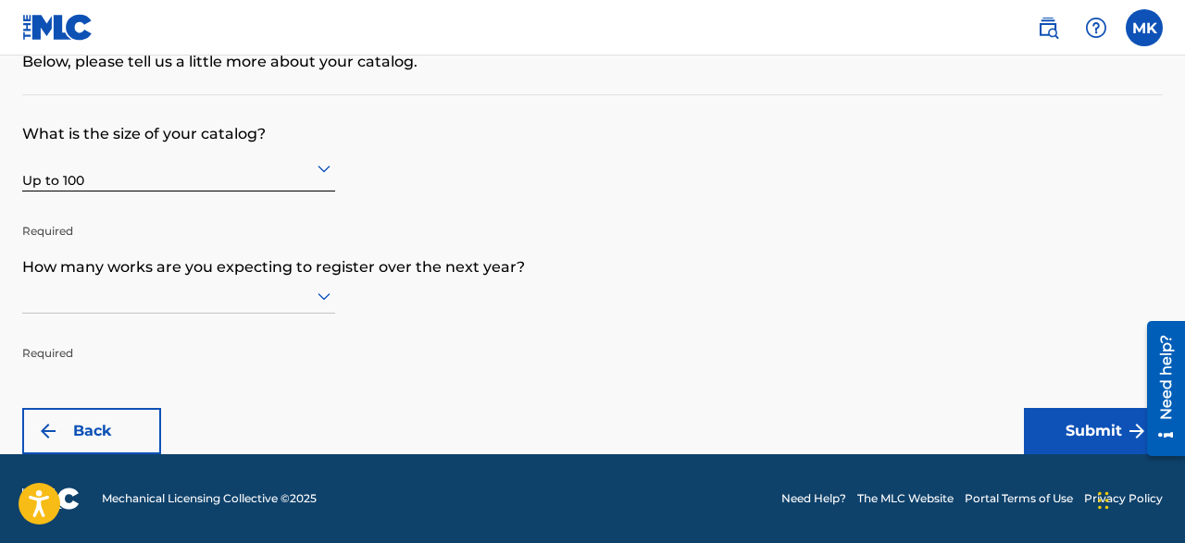
scroll to position [154, 0]
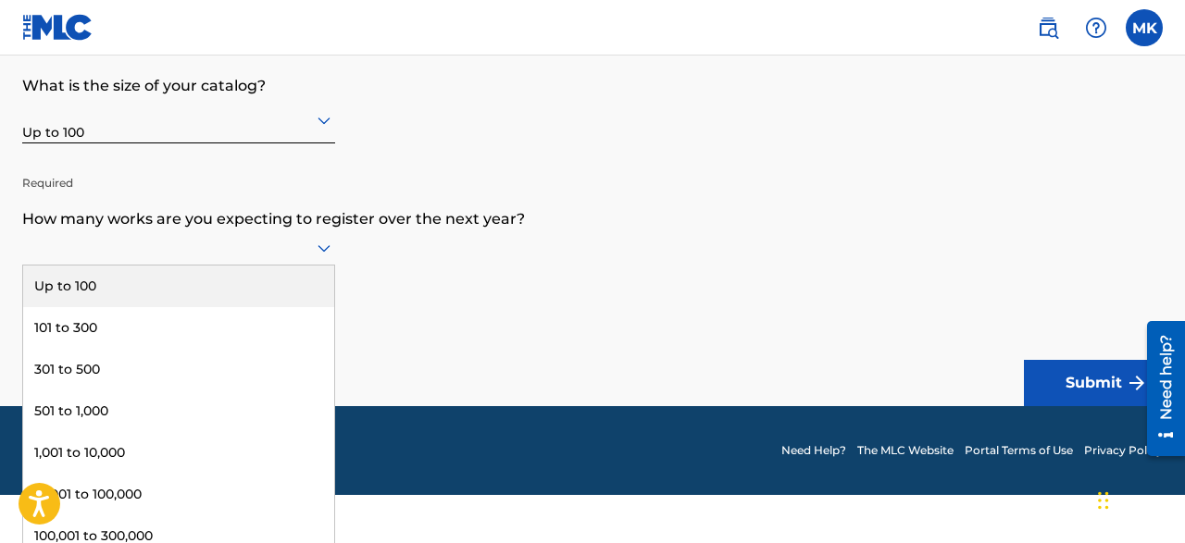
click at [318, 266] on div "9 results available. Use Up and Down to choose options, press Enter to select t…" at bounding box center [178, 248] width 313 height 35
click at [318, 295] on div "Up to 100" at bounding box center [178, 287] width 311 height 42
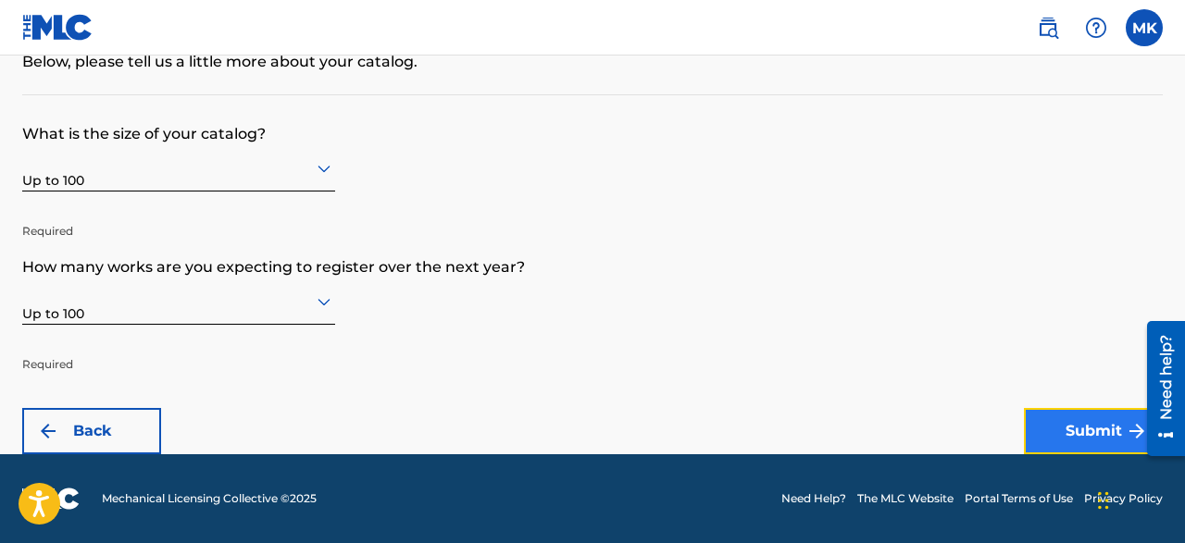
click at [1085, 421] on button "Submit" at bounding box center [1093, 431] width 139 height 46
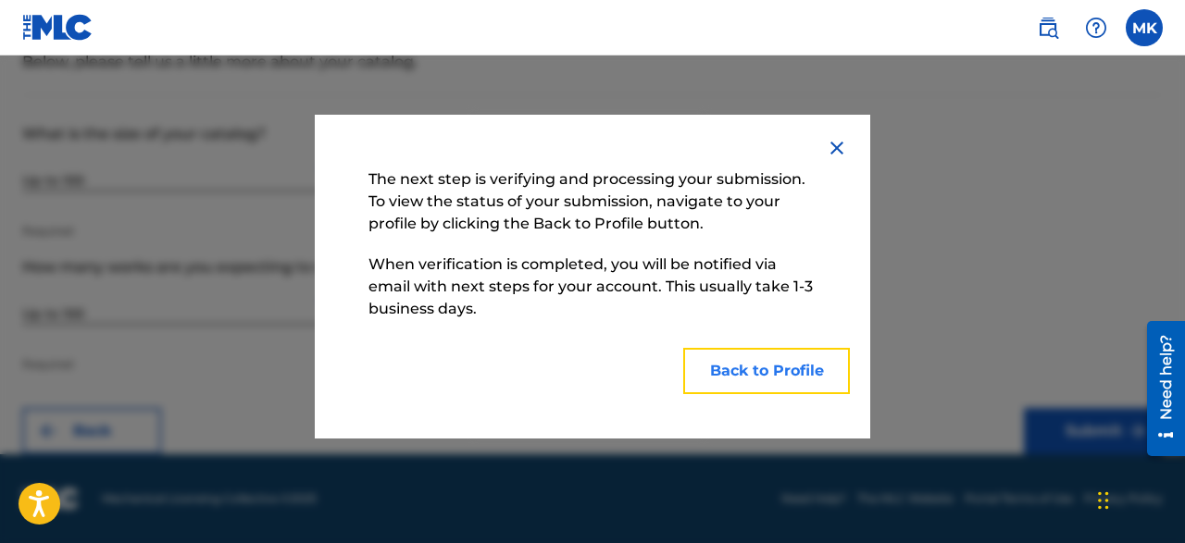
click at [776, 373] on button "Back to Profile" at bounding box center [766, 371] width 167 height 46
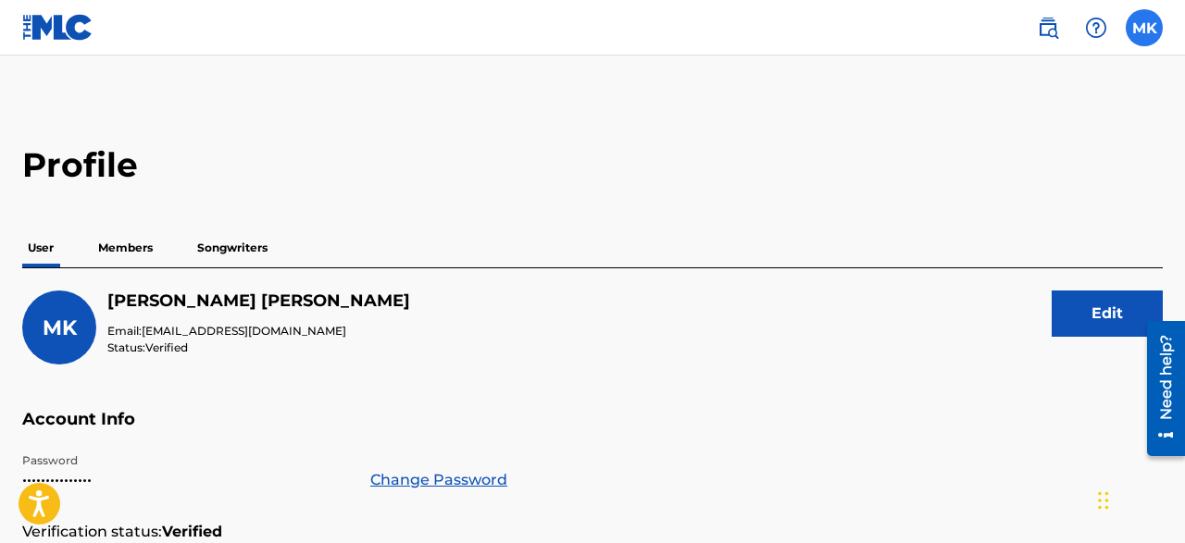
click at [1140, 22] on label at bounding box center [1144, 27] width 37 height 37
click at [1144, 28] on input "[PERSON_NAME] [EMAIL_ADDRESS][DOMAIN_NAME] Notification Preferences Profile Log…" at bounding box center [1144, 28] width 0 height 0
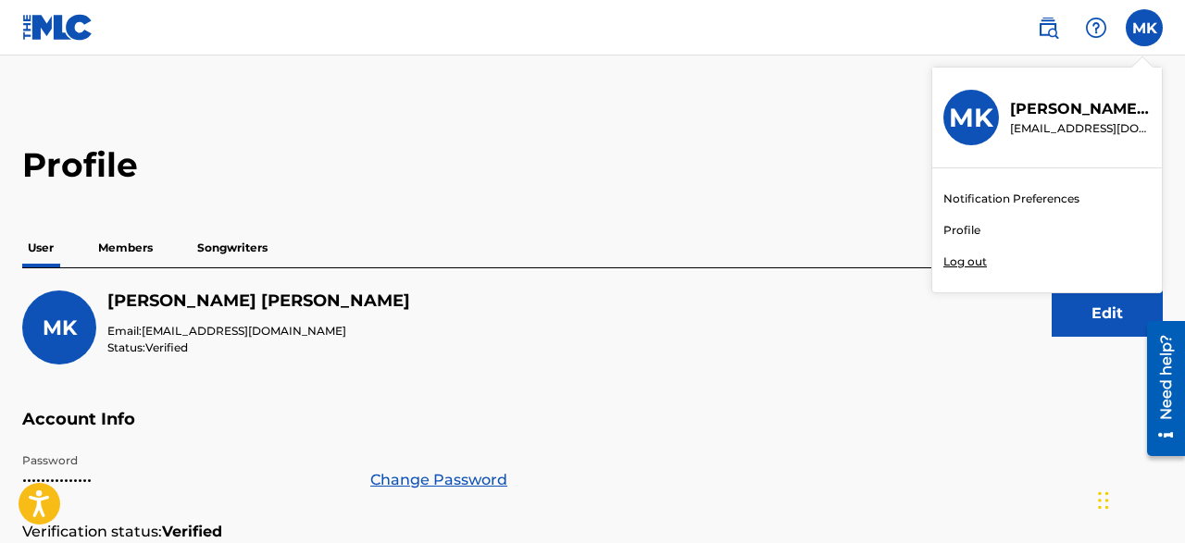
click at [979, 262] on p "Log out" at bounding box center [965, 262] width 44 height 17
click at [1144, 28] on input "[PERSON_NAME] [EMAIL_ADDRESS][DOMAIN_NAME] Notification Preferences Profile Log…" at bounding box center [1144, 28] width 0 height 0
